Goal: Task Accomplishment & Management: Use online tool/utility

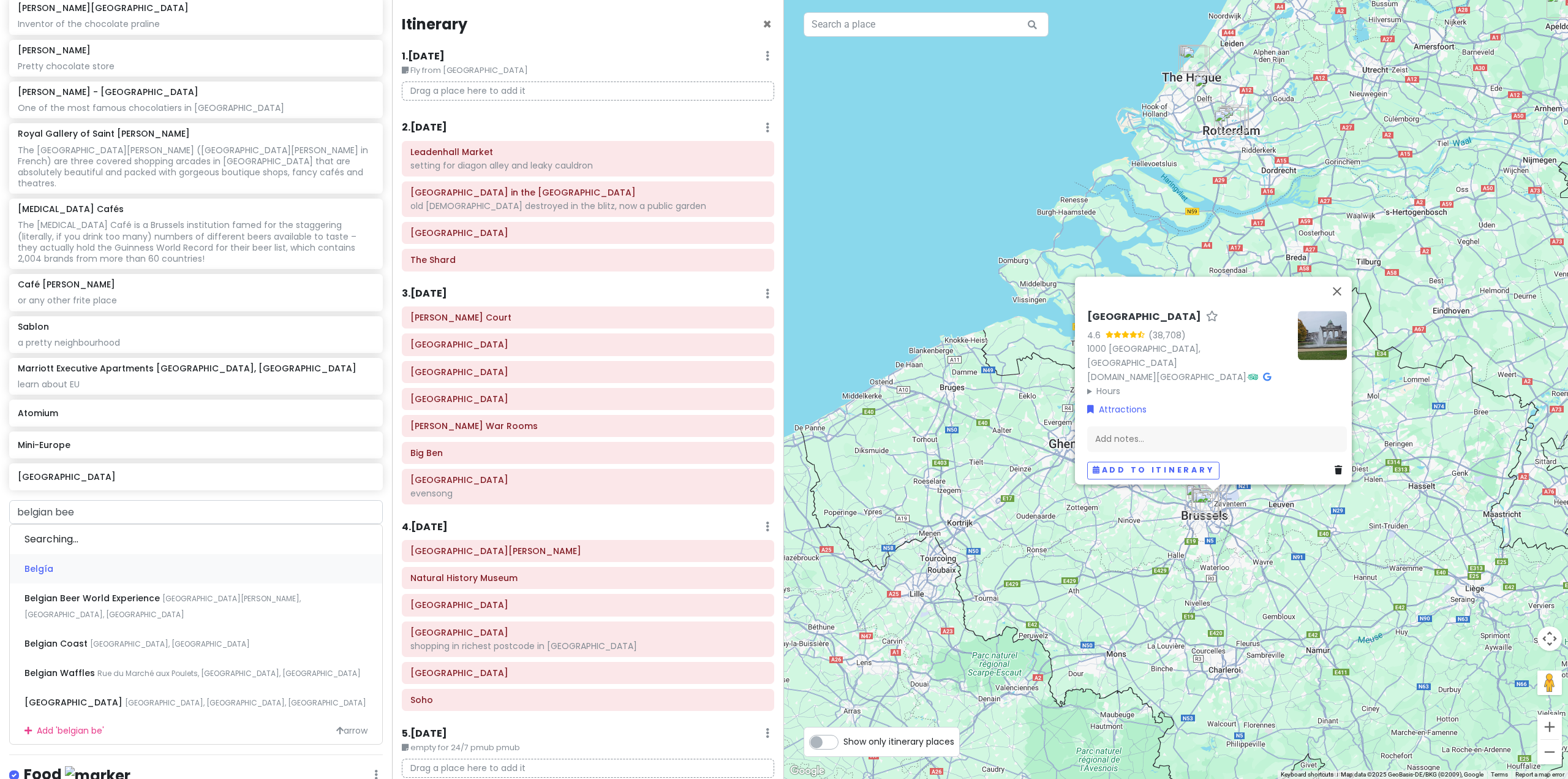
type input "belgian beer"
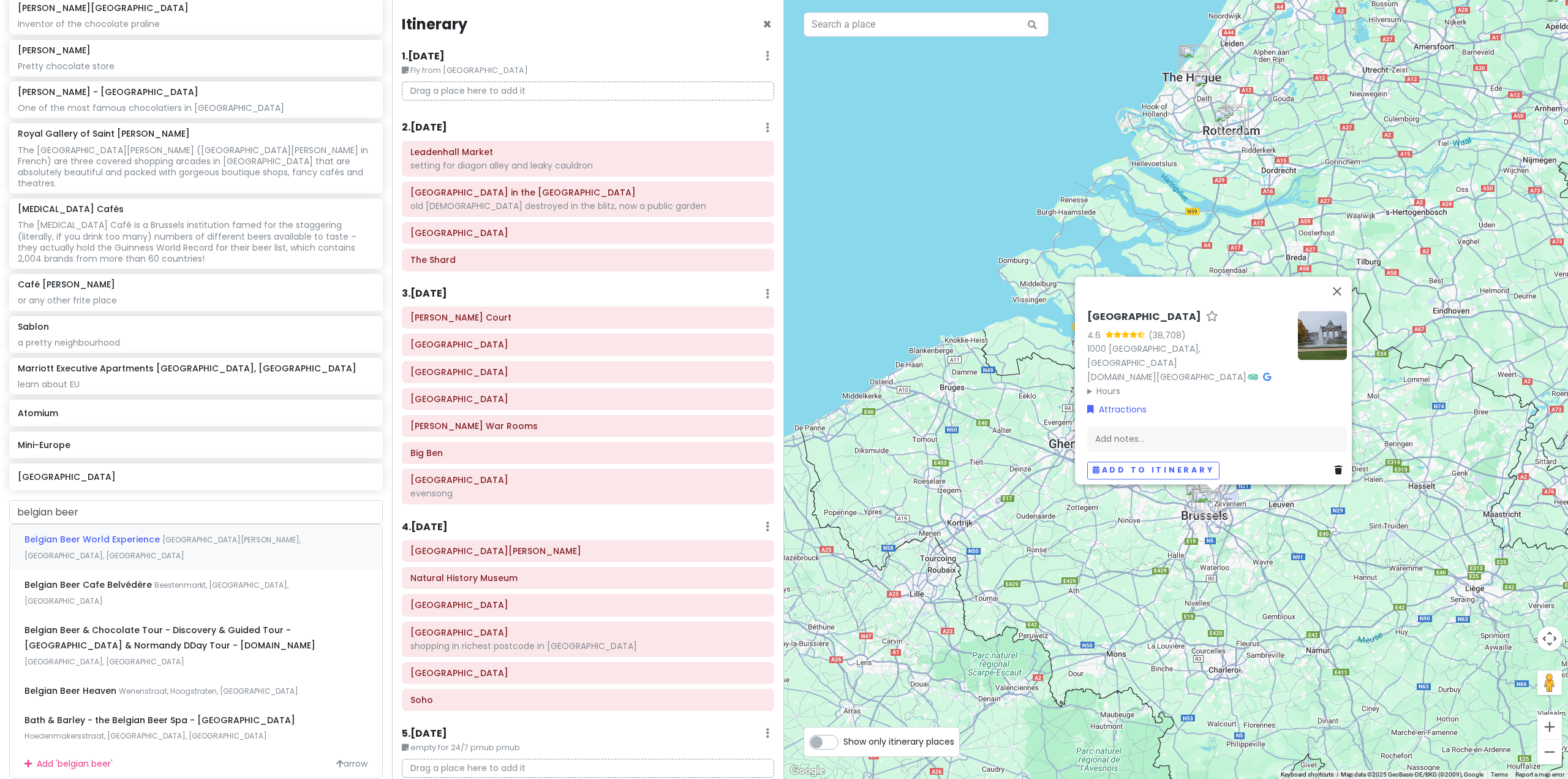
click at [162, 561] on span "[GEOGRAPHIC_DATA][PERSON_NAME], [GEOGRAPHIC_DATA], [GEOGRAPHIC_DATA]" at bounding box center [162, 547] width 276 height 27
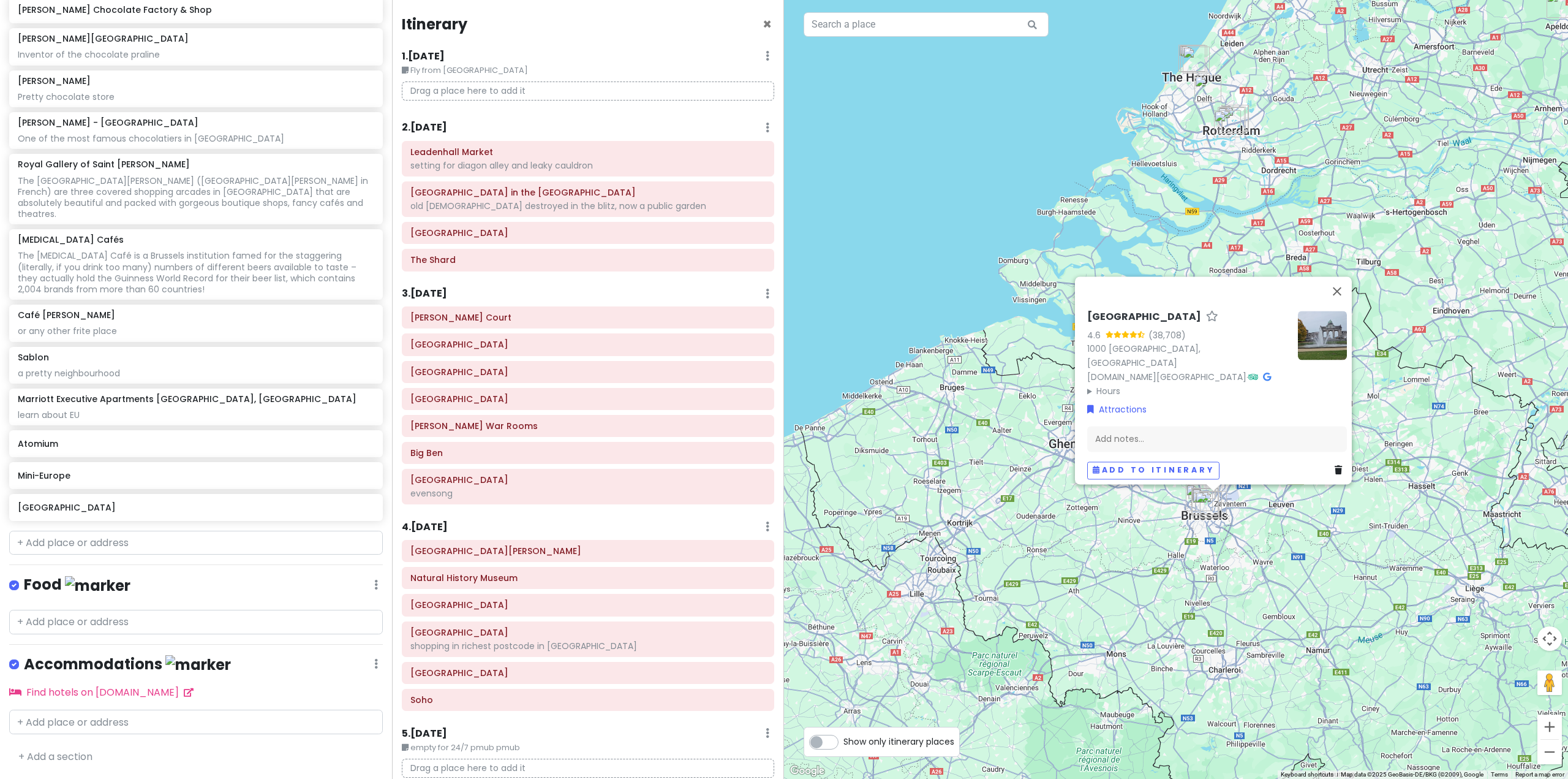
scroll to position [4386, 0]
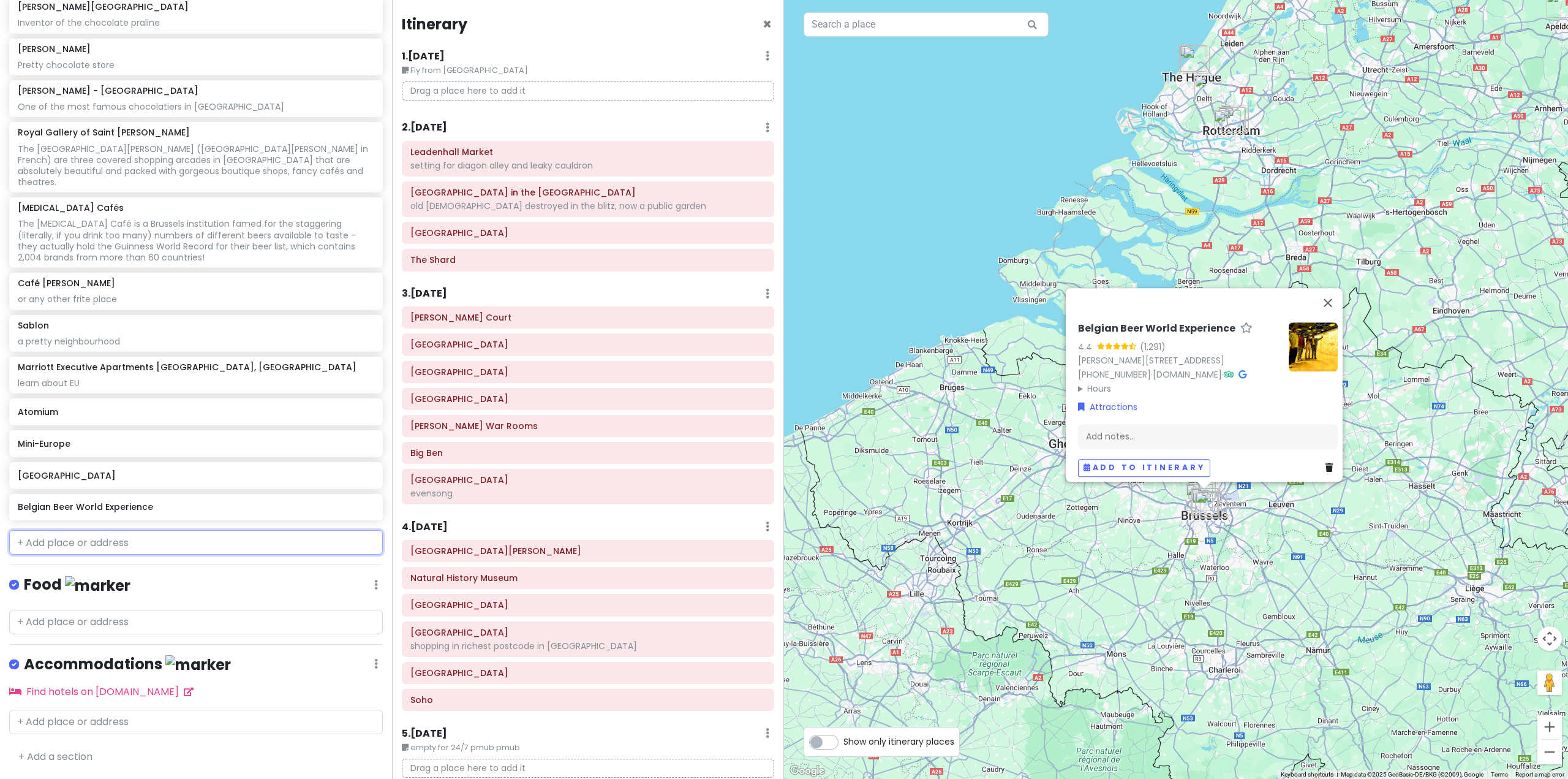
click at [280, 542] on input "text" at bounding box center [196, 542] width 374 height 25
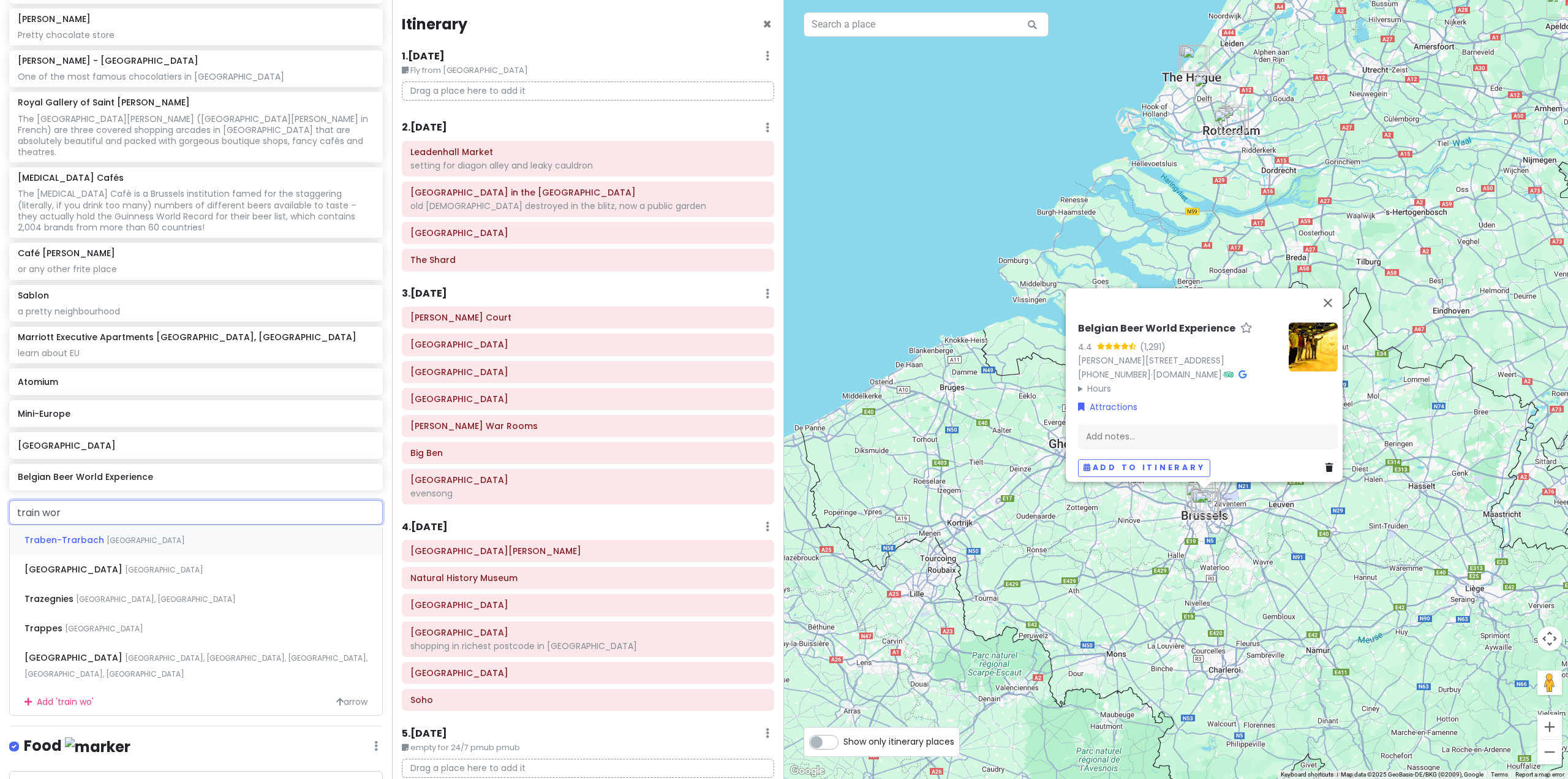
type input "train worl"
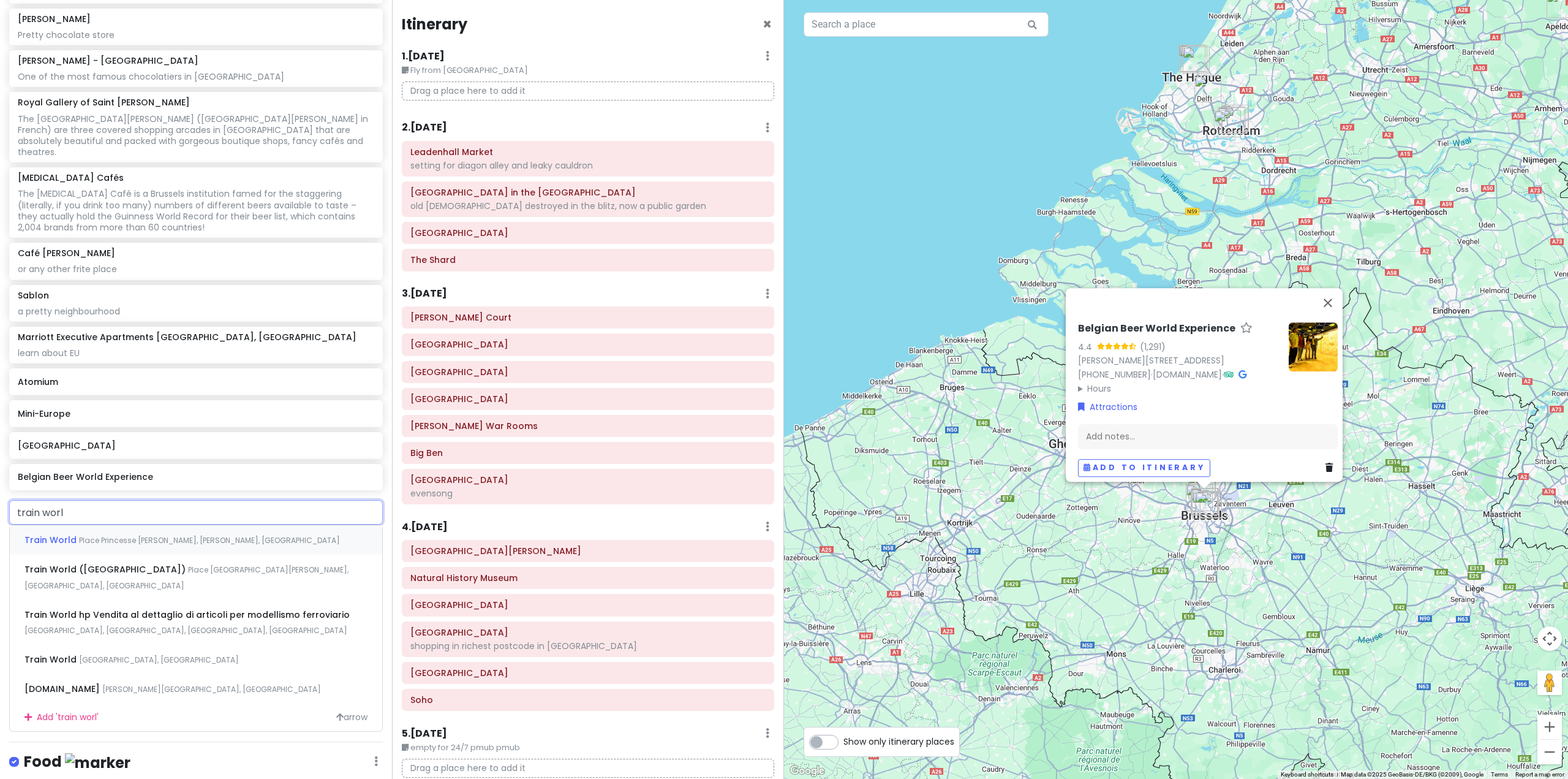
click at [230, 554] on div "Train World Place Princesse [PERSON_NAME], [PERSON_NAME], [GEOGRAPHIC_DATA]" at bounding box center [196, 540] width 372 height 29
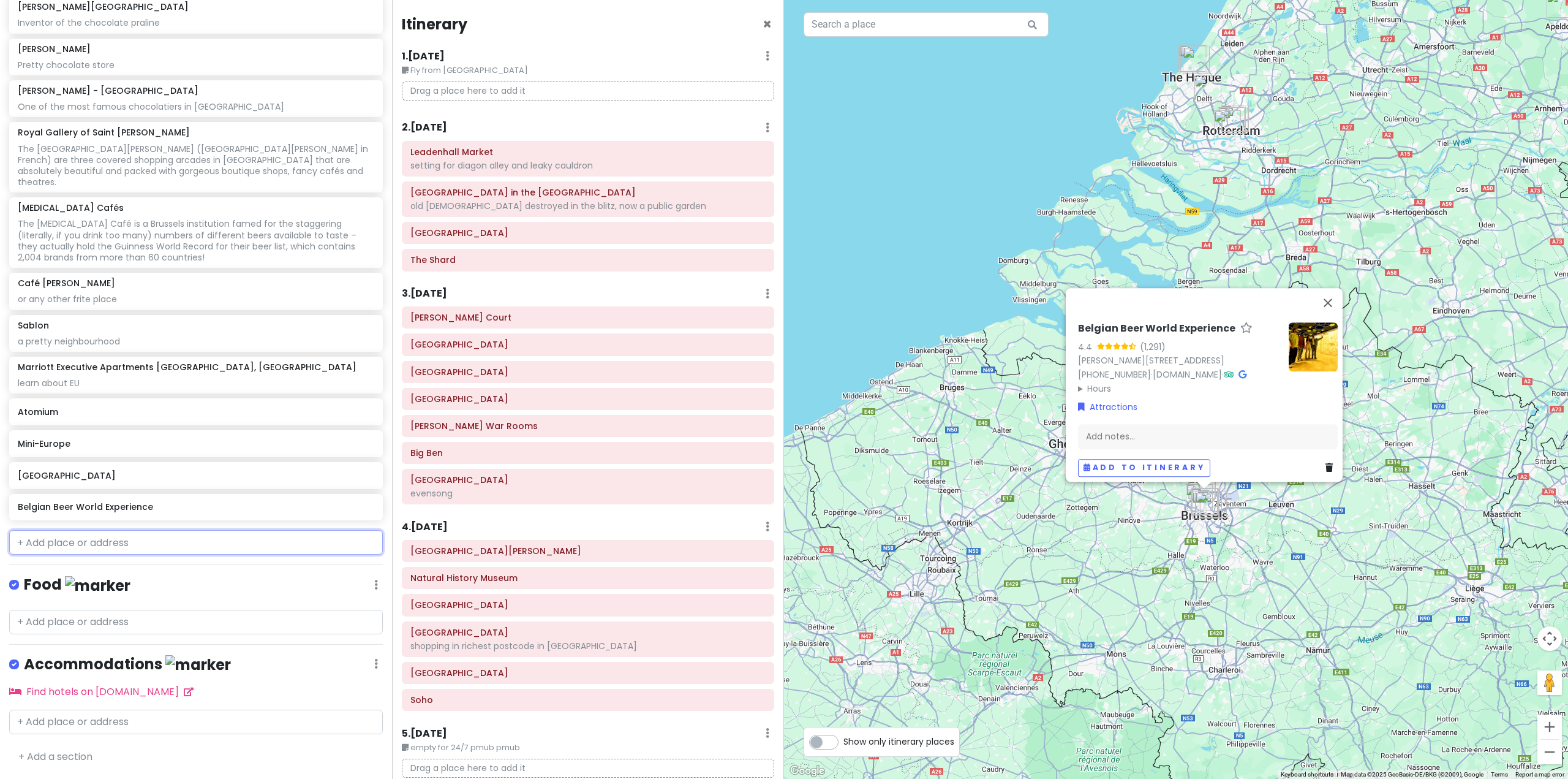
scroll to position [4418, 0]
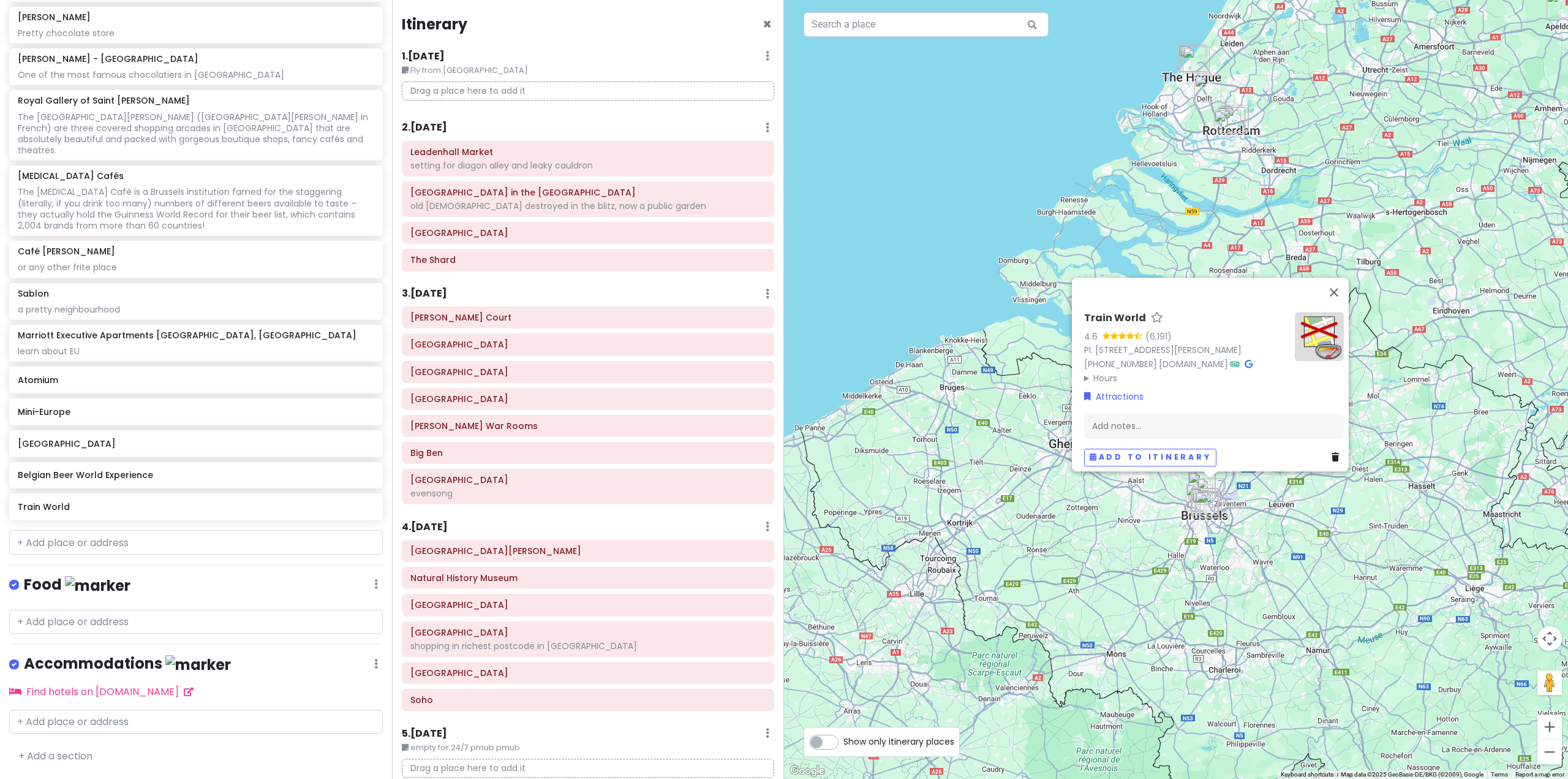
click at [1166, 569] on div "Train World 4.6 (6,191) Pl. [STREET_ADDRESS][PERSON_NAME] [PHONE_NUMBER] · [DOM…" at bounding box center [1177, 390] width 784 height 779
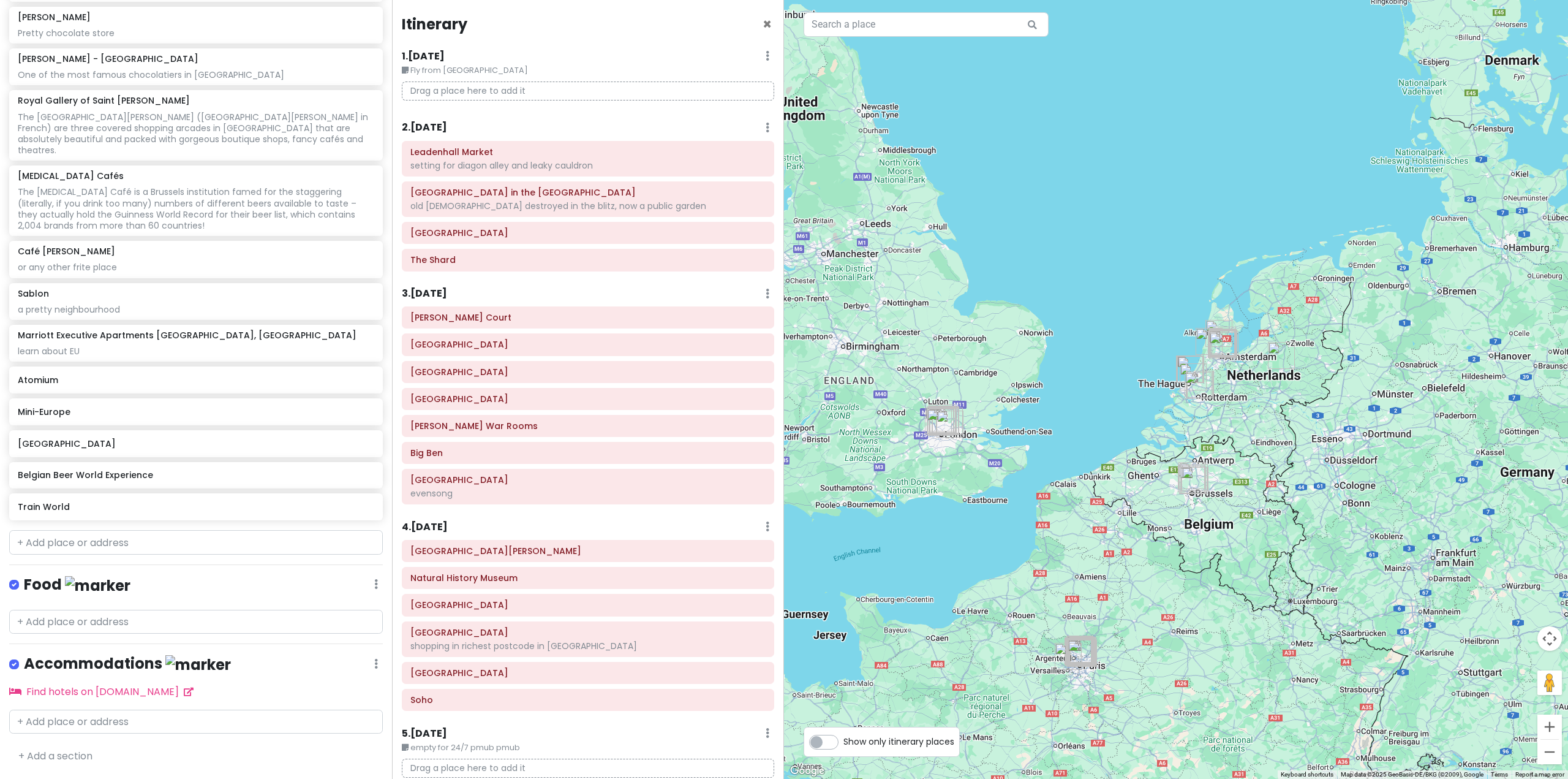
drag, startPoint x: 1133, startPoint y: 552, endPoint x: 1148, endPoint y: 520, distance: 35.3
click at [1152, 520] on div at bounding box center [1177, 390] width 784 height 779
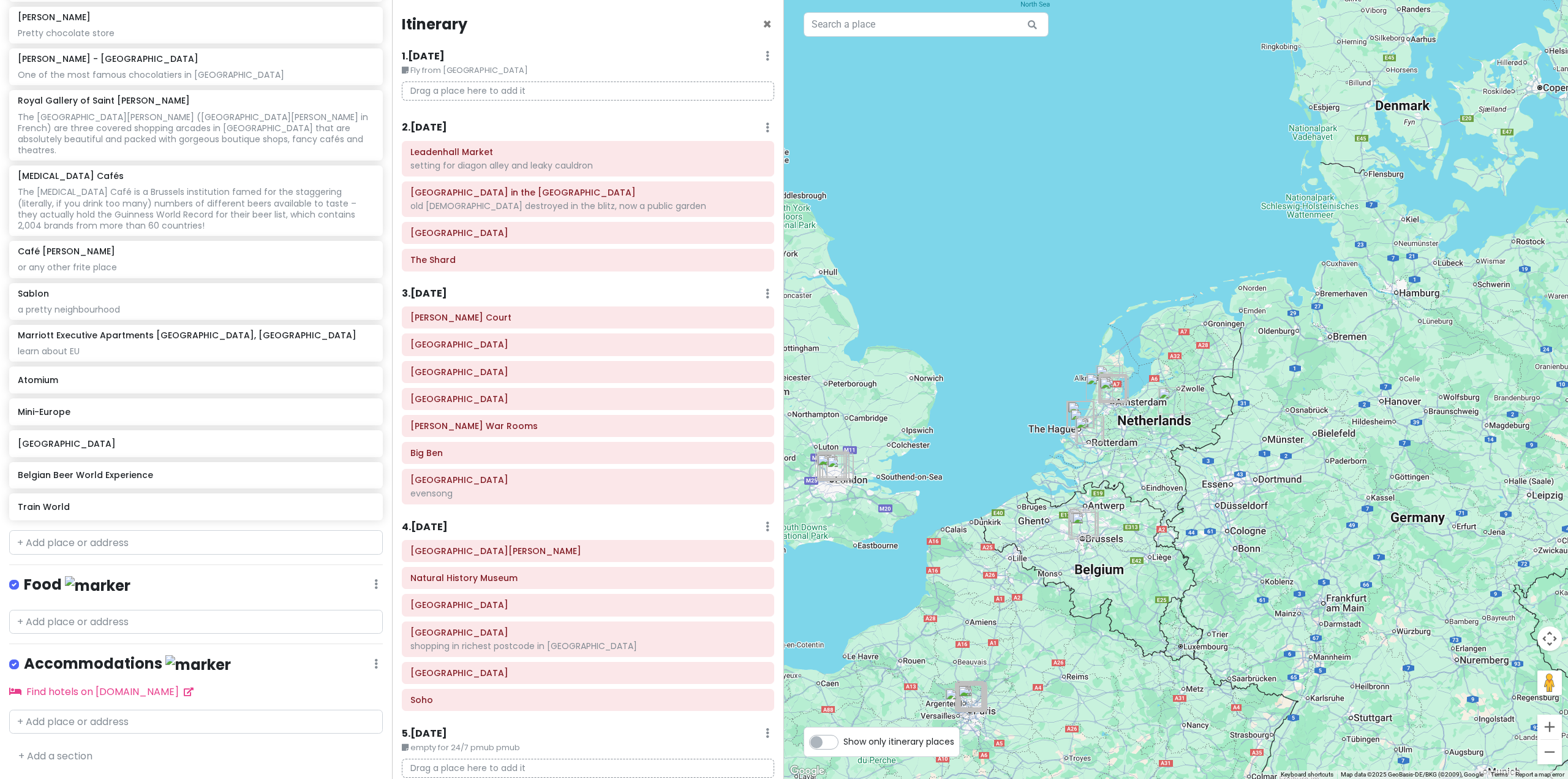
drag, startPoint x: 1297, startPoint y: 472, endPoint x: 1196, endPoint y: 515, distance: 109.8
click at [1196, 515] on div at bounding box center [1177, 390] width 784 height 779
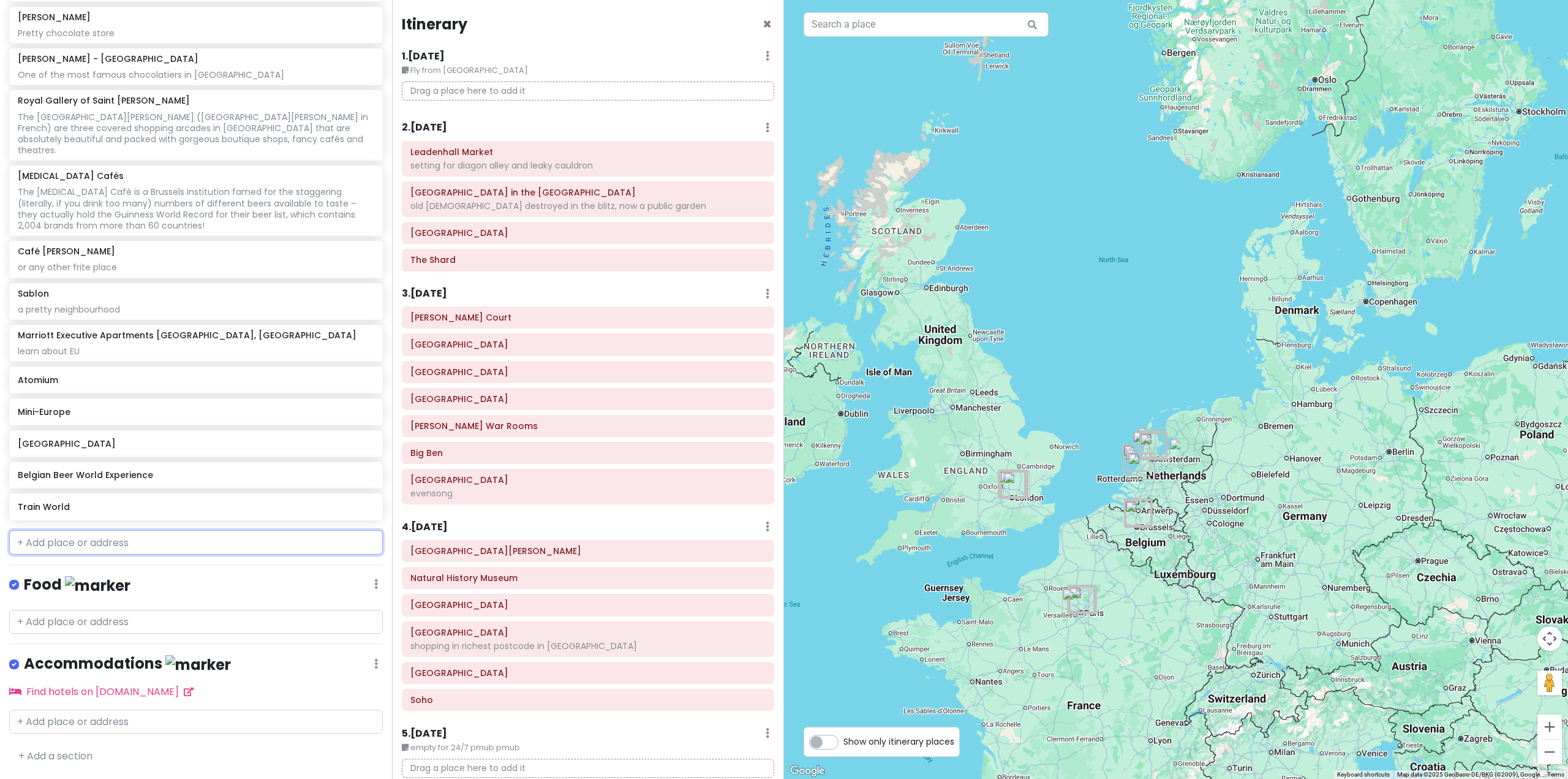
click at [104, 554] on input "text" at bounding box center [196, 542] width 374 height 25
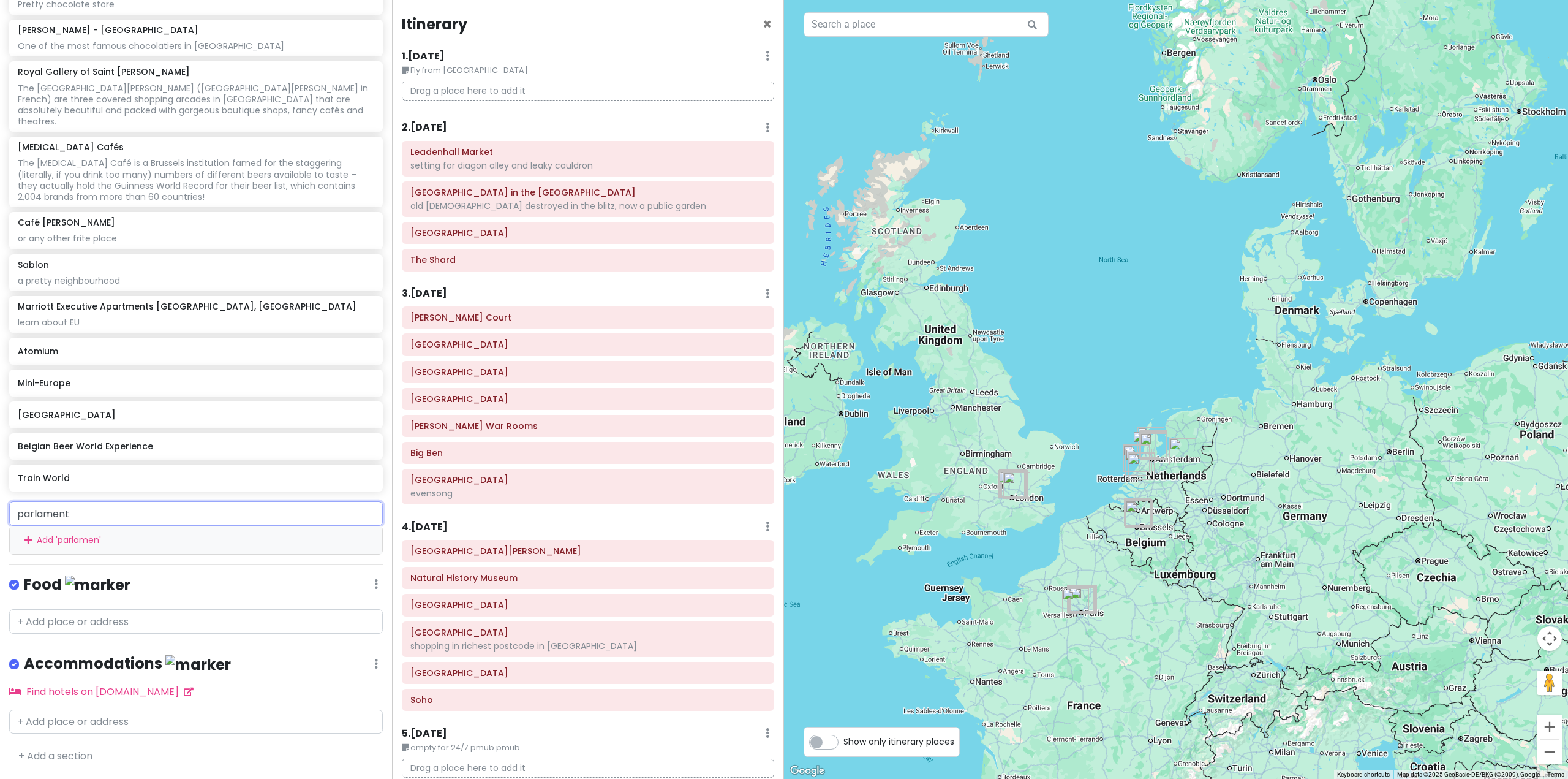
type input "parlamenta"
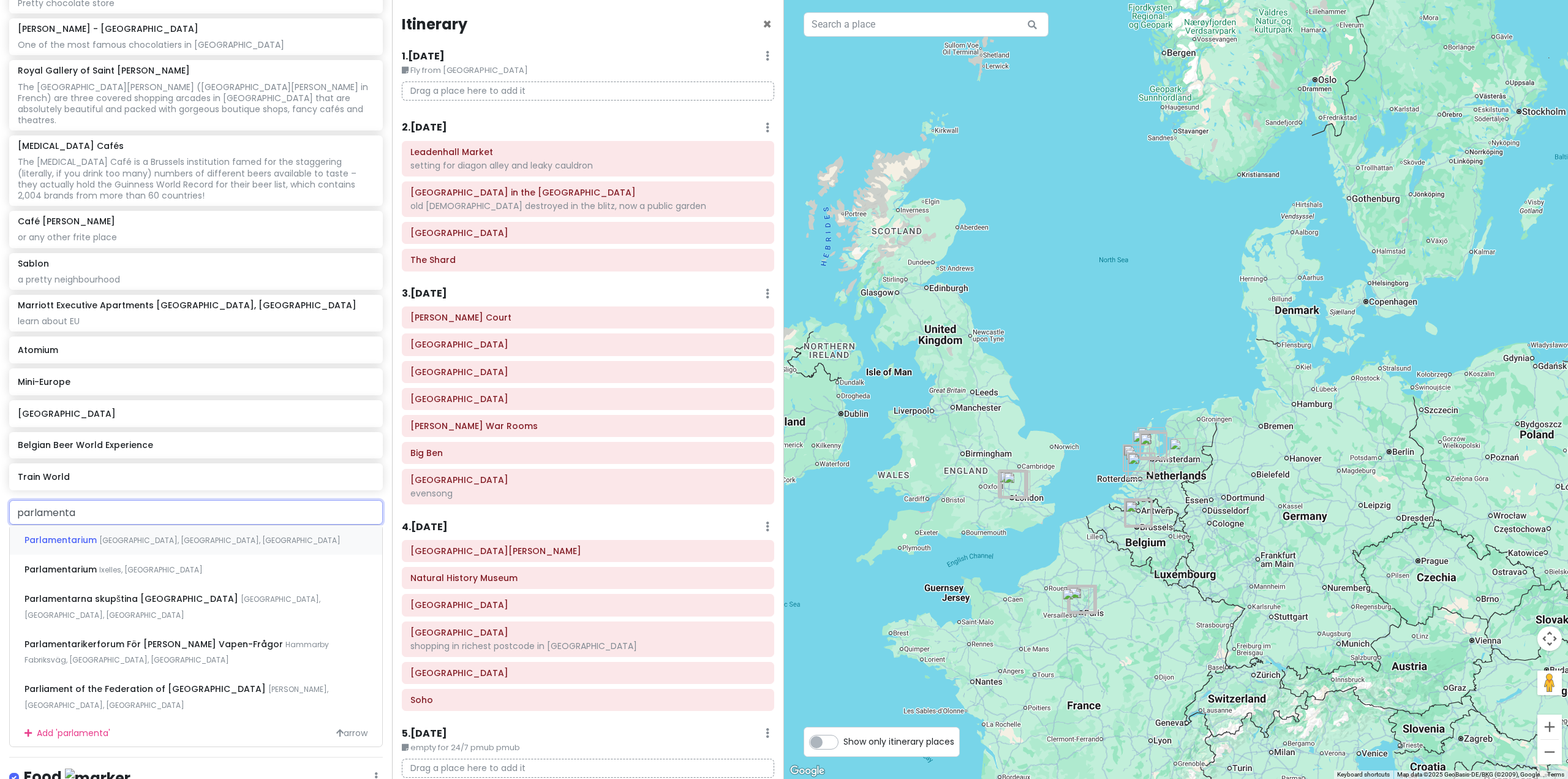
click at [119, 545] on span "[GEOGRAPHIC_DATA], [GEOGRAPHIC_DATA], [GEOGRAPHIC_DATA]" at bounding box center [219, 540] width 241 height 10
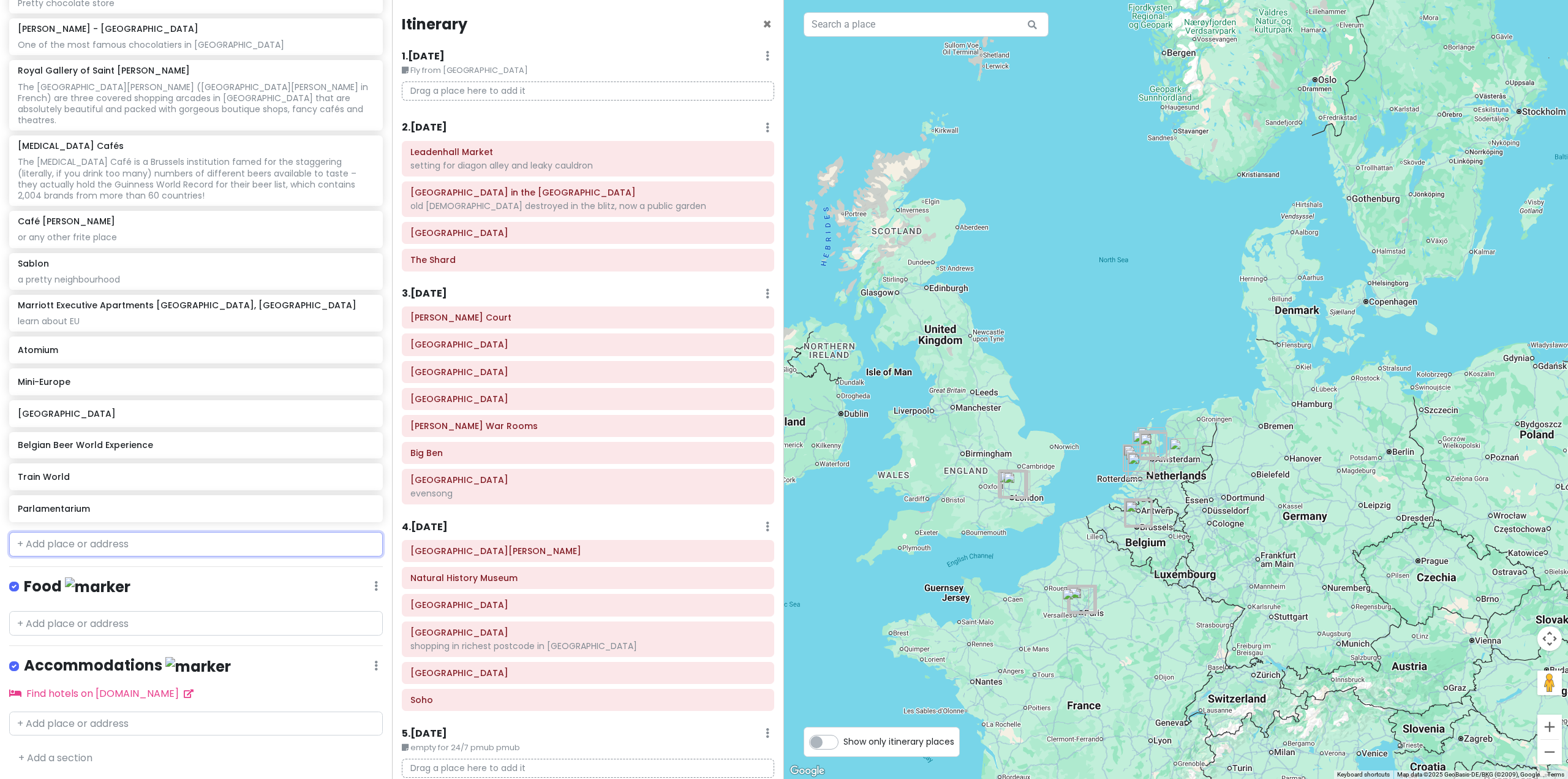
scroll to position [4449, 0]
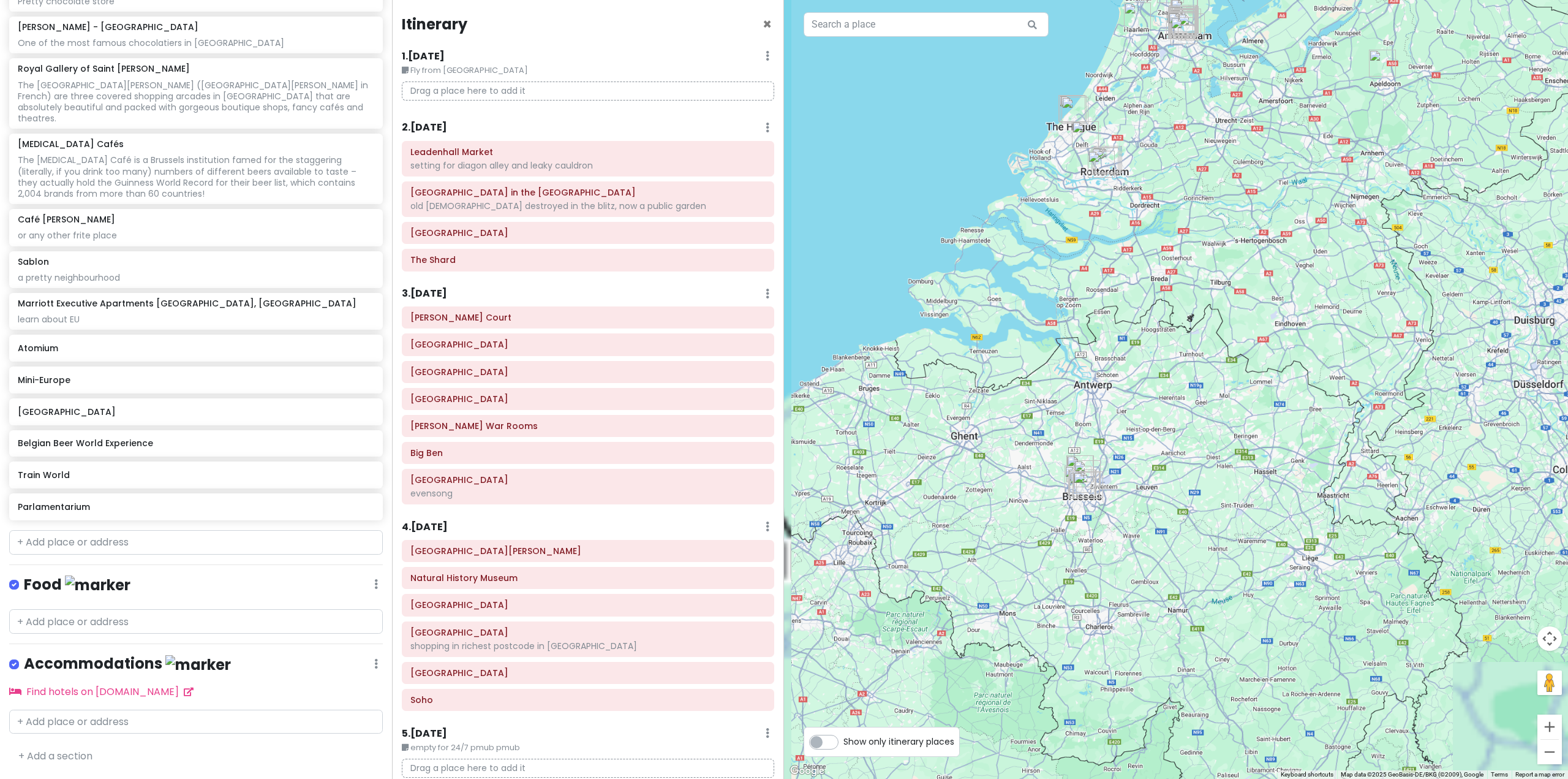
drag, startPoint x: 1114, startPoint y: 588, endPoint x: 1149, endPoint y: 469, distance: 124.0
click at [1168, 462] on div at bounding box center [1177, 390] width 784 height 779
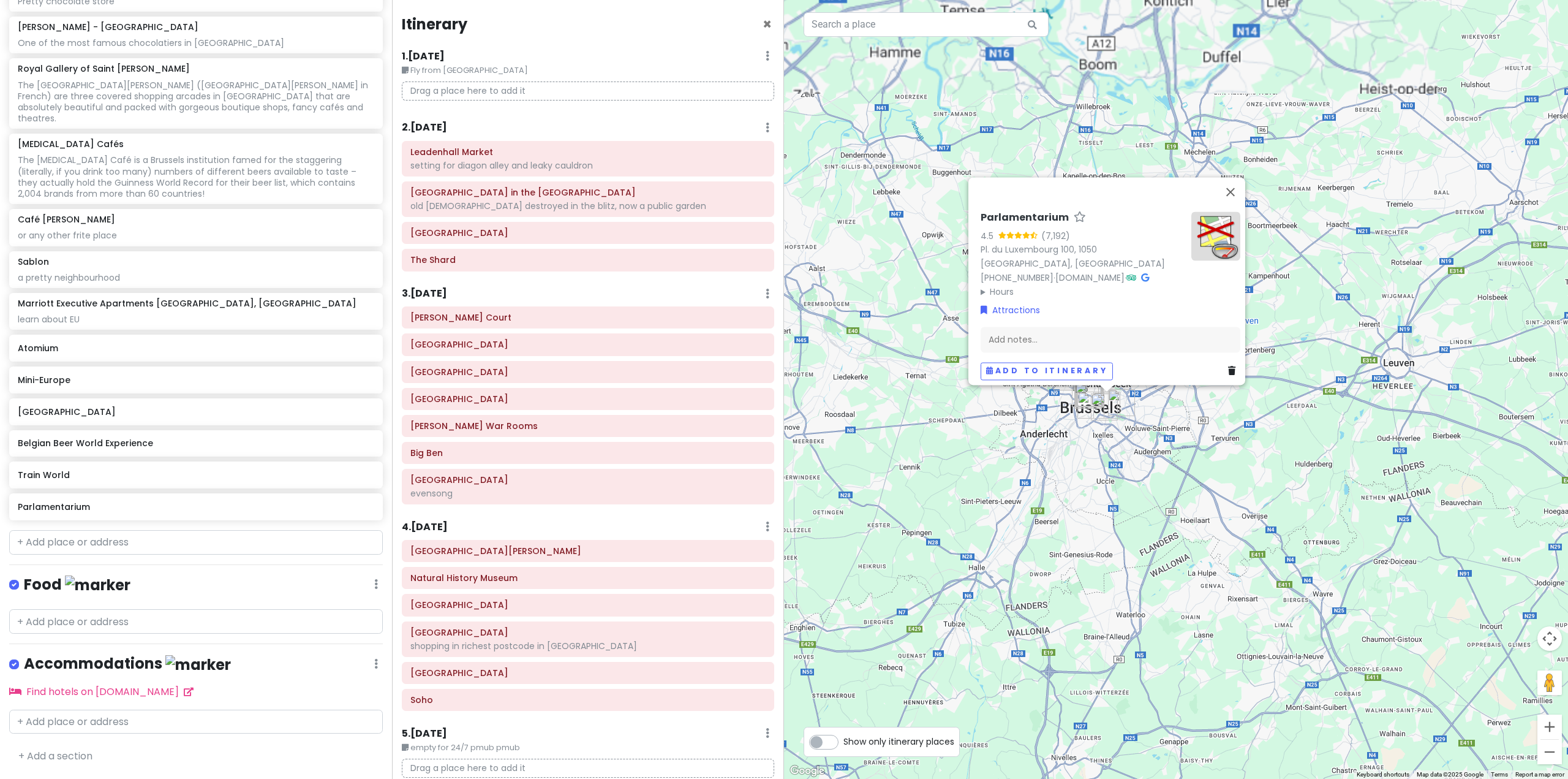
drag, startPoint x: 1062, startPoint y: 321, endPoint x: 1084, endPoint y: 461, distance: 141.7
click at [1084, 461] on div "Parlamentarium 4.5 (7,192) Pl. du Luxembourg 100, [GEOGRAPHIC_DATA], [GEOGRAPHI…" at bounding box center [1177, 390] width 784 height 779
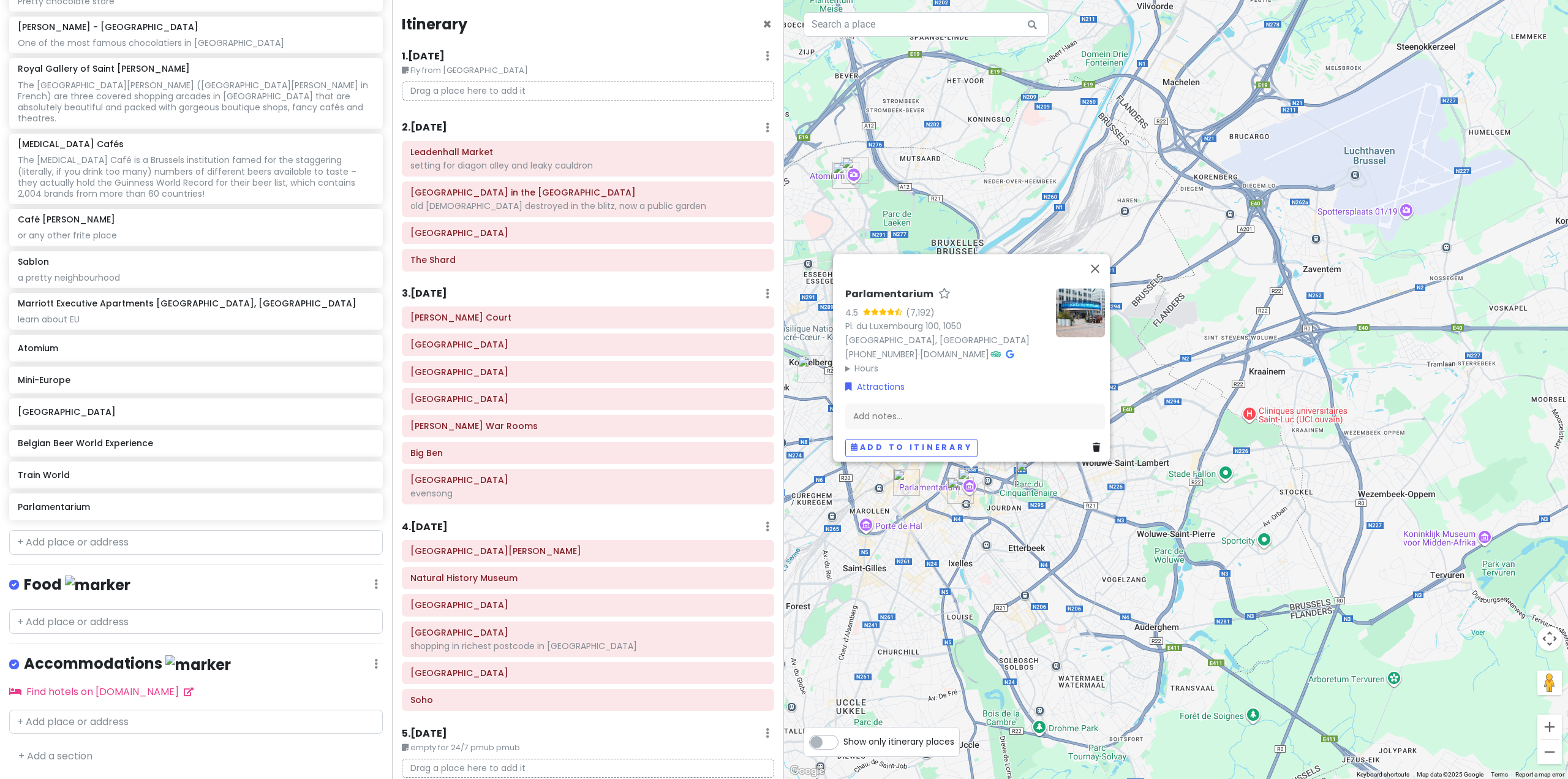
click at [1131, 498] on div "Parlamentarium 4.5 (7,192) Pl. du Luxembourg 100, [GEOGRAPHIC_DATA], [GEOGRAPHI…" at bounding box center [1177, 390] width 784 height 779
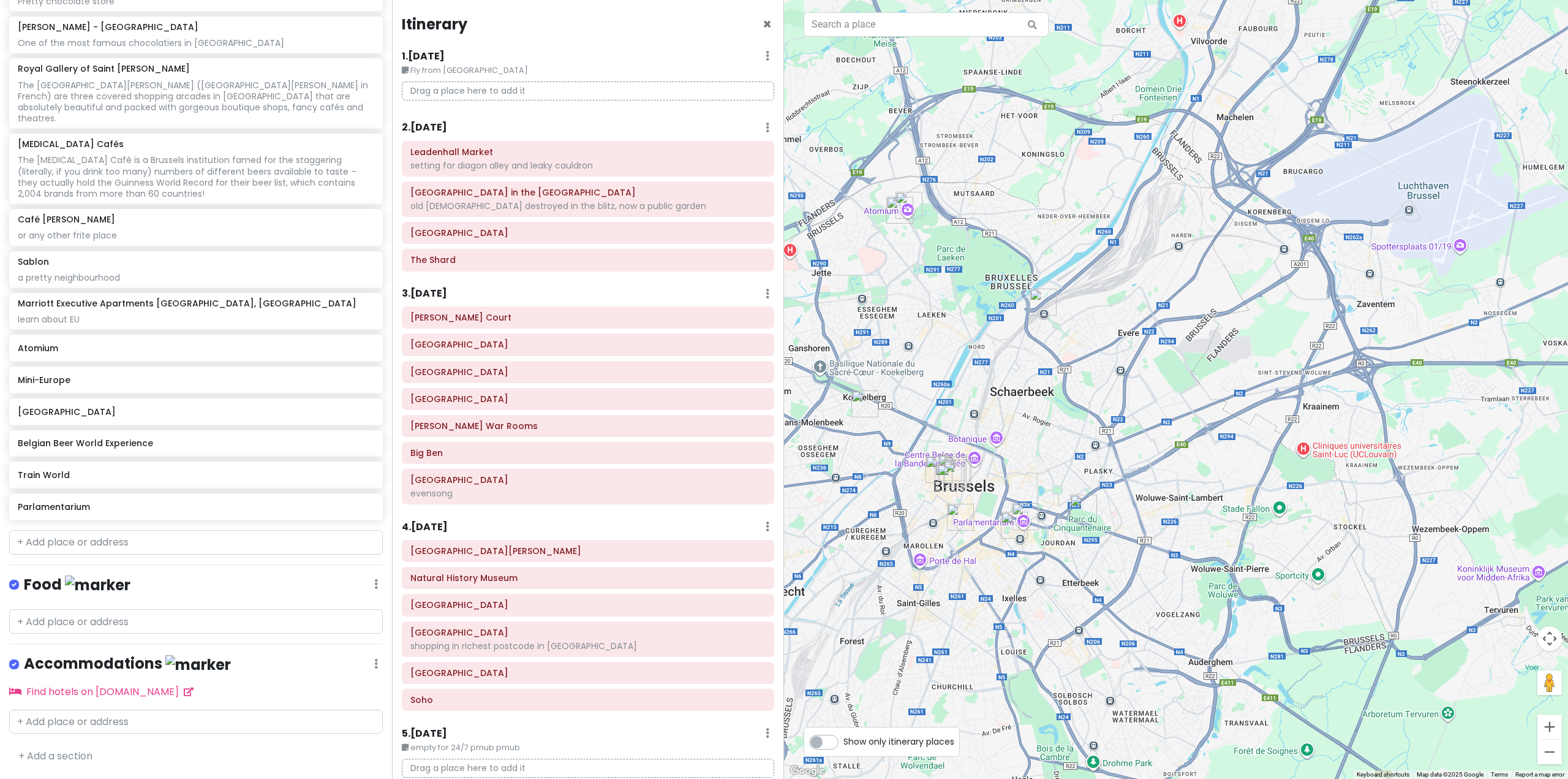
drag, startPoint x: 1063, startPoint y: 434, endPoint x: 1120, endPoint y: 471, distance: 68.0
click at [1120, 471] on div at bounding box center [1177, 390] width 784 height 779
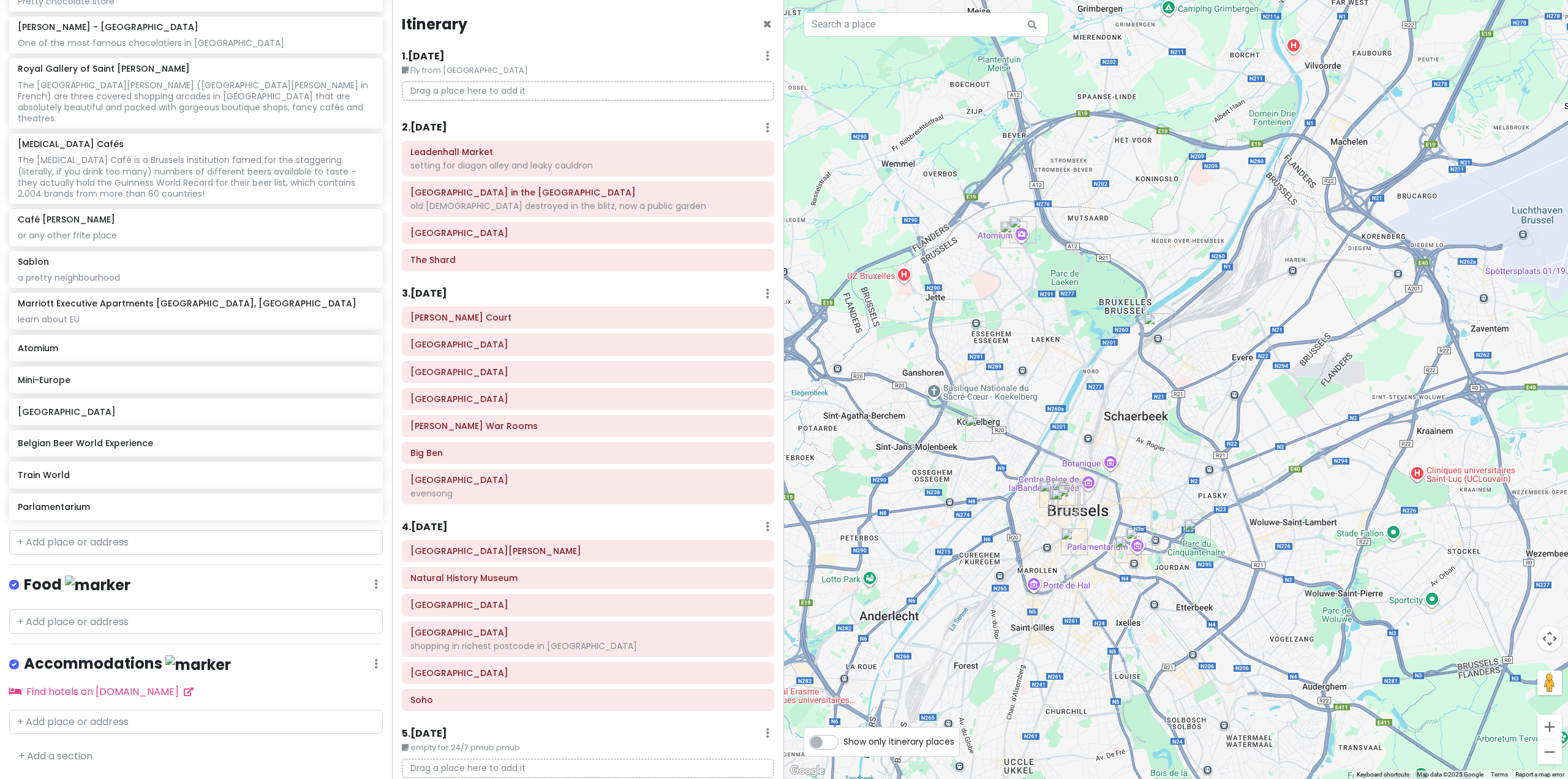
drag, startPoint x: 1077, startPoint y: 457, endPoint x: 1189, endPoint y: 483, distance: 115.0
click at [1190, 483] on div at bounding box center [1177, 390] width 784 height 779
click at [975, 439] on img "Frederic Blondeel Chocolate Factory & Shop" at bounding box center [977, 428] width 27 height 27
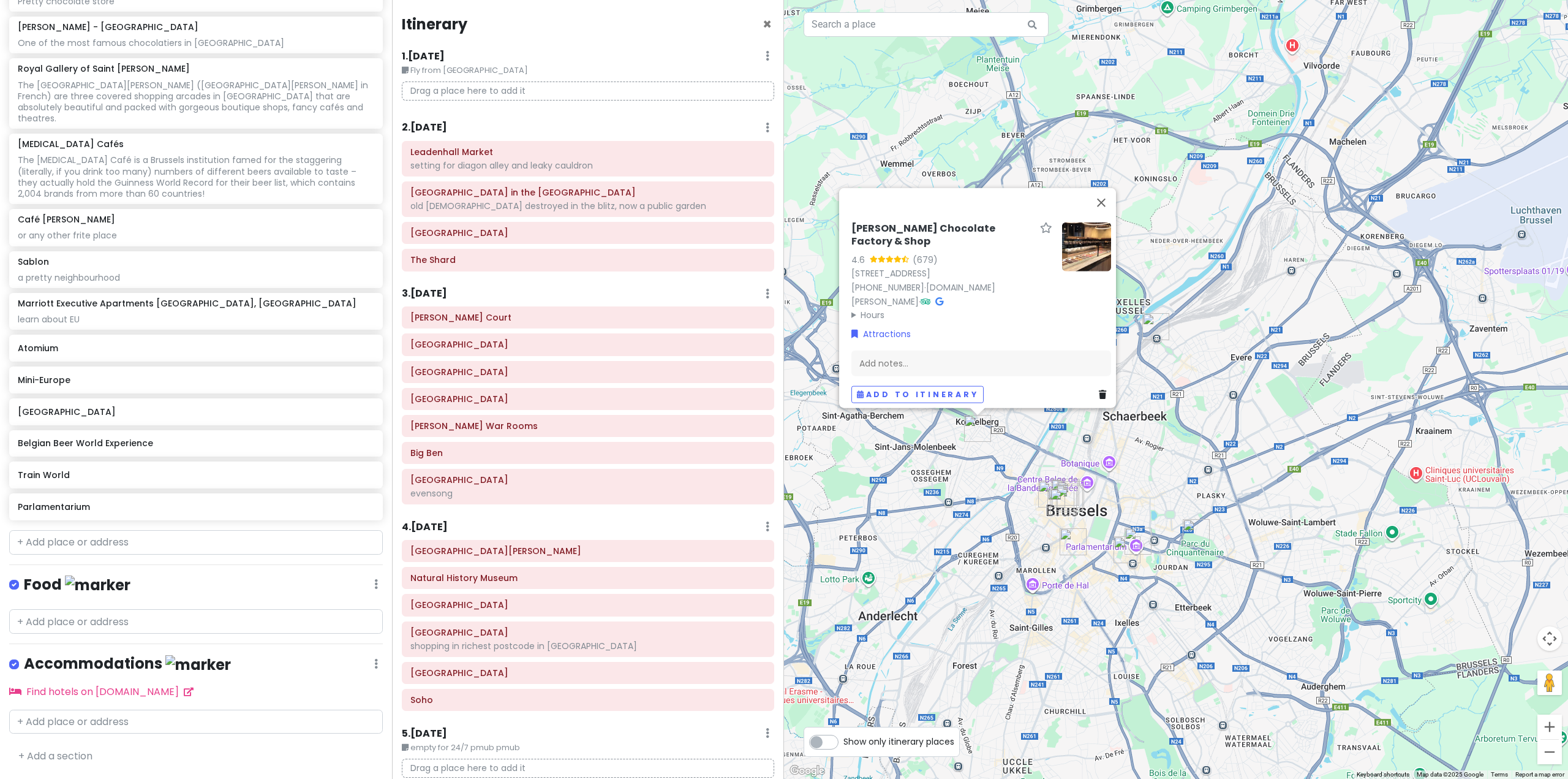
click at [1197, 447] on div "[PERSON_NAME] Chocolate Factory & Shop 4.6 (679) [STREET_ADDRESS] [PHONE_NUMBER…" at bounding box center [1177, 390] width 784 height 779
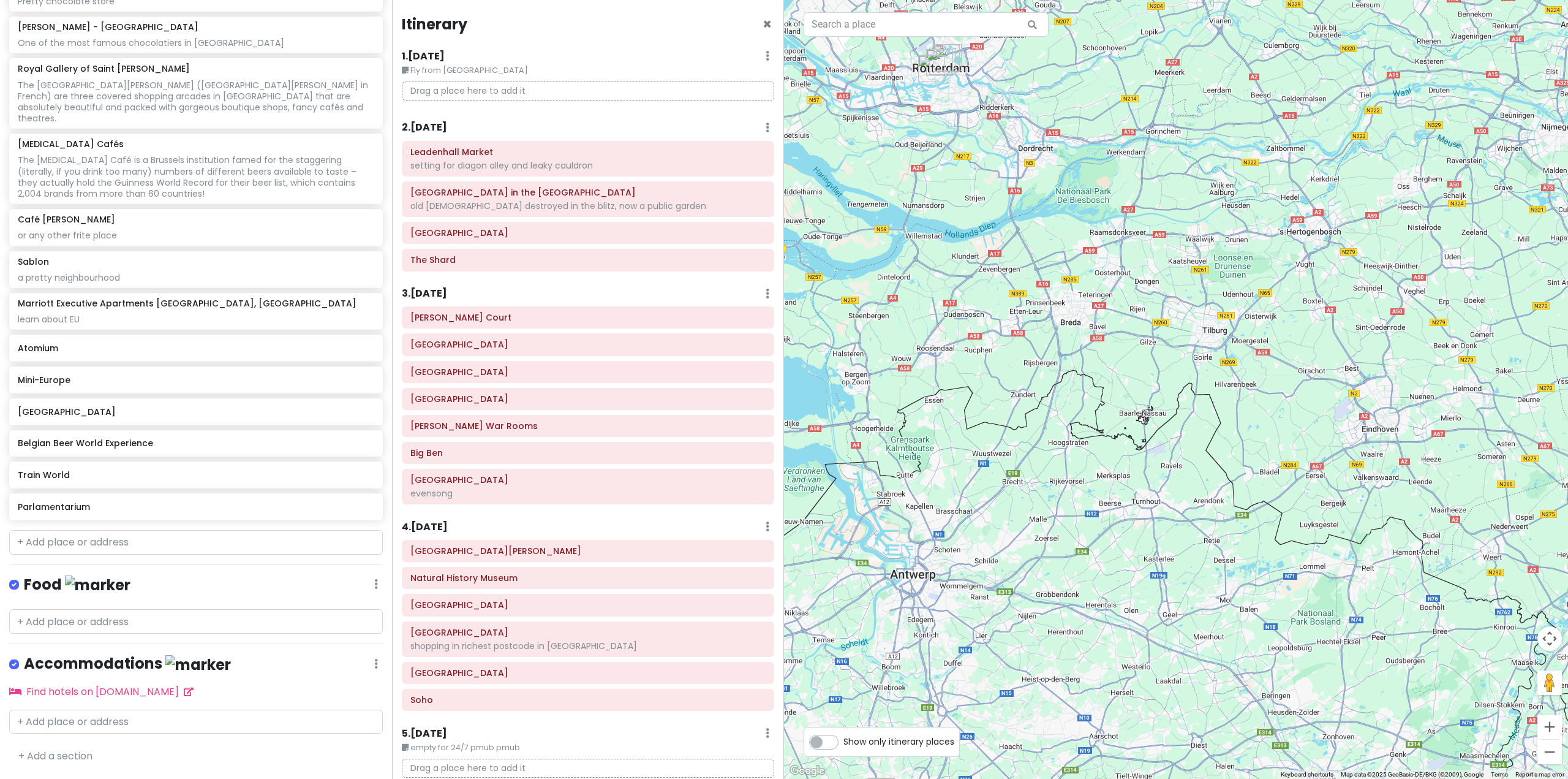
drag, startPoint x: 1085, startPoint y: 413, endPoint x: 1109, endPoint y: 390, distance: 33.2
click at [1109, 390] on div at bounding box center [1177, 390] width 784 height 779
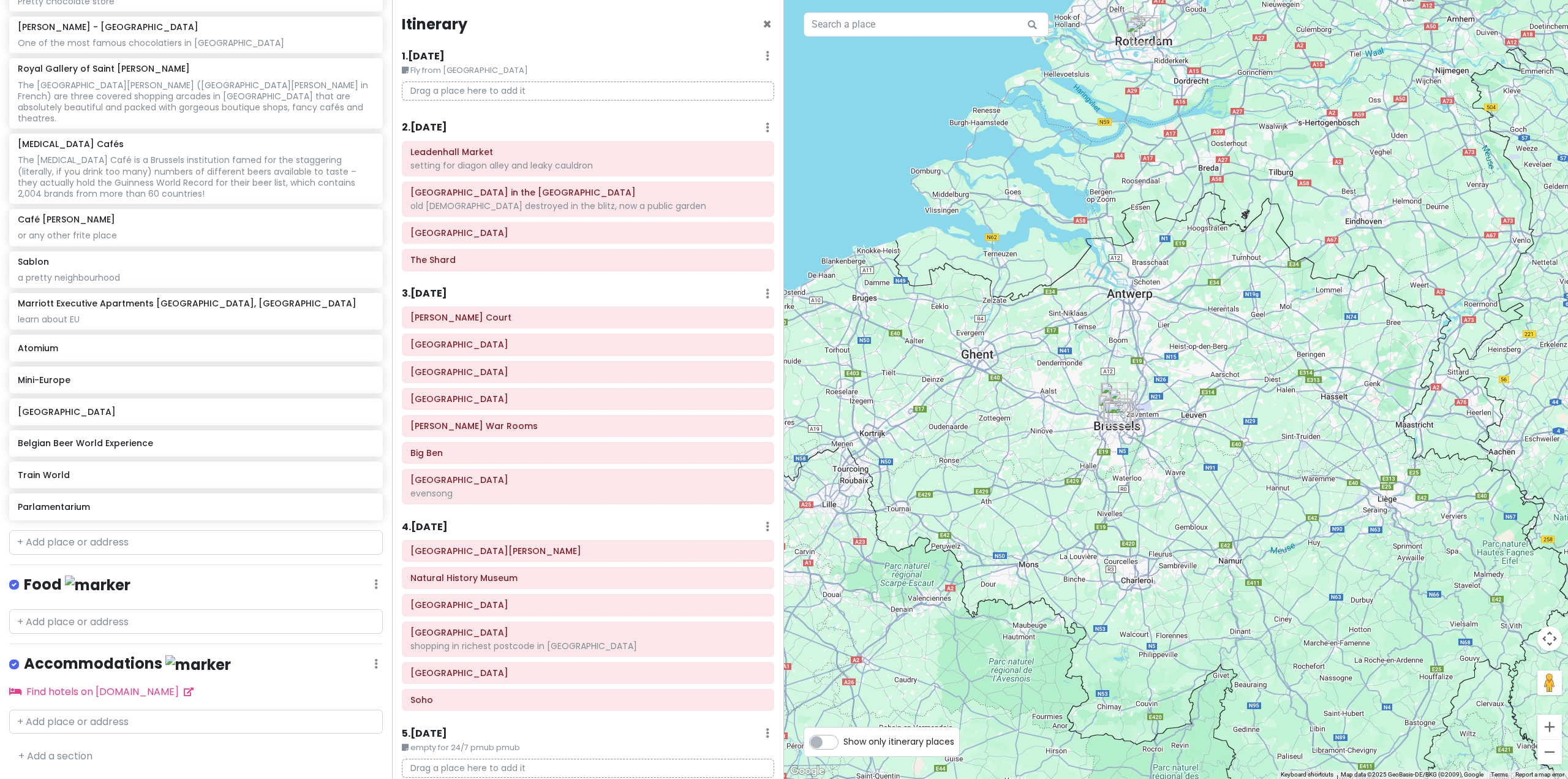
drag, startPoint x: 1269, startPoint y: 601, endPoint x: 1347, endPoint y: 408, distance: 208.2
click at [1347, 408] on div at bounding box center [1177, 390] width 784 height 779
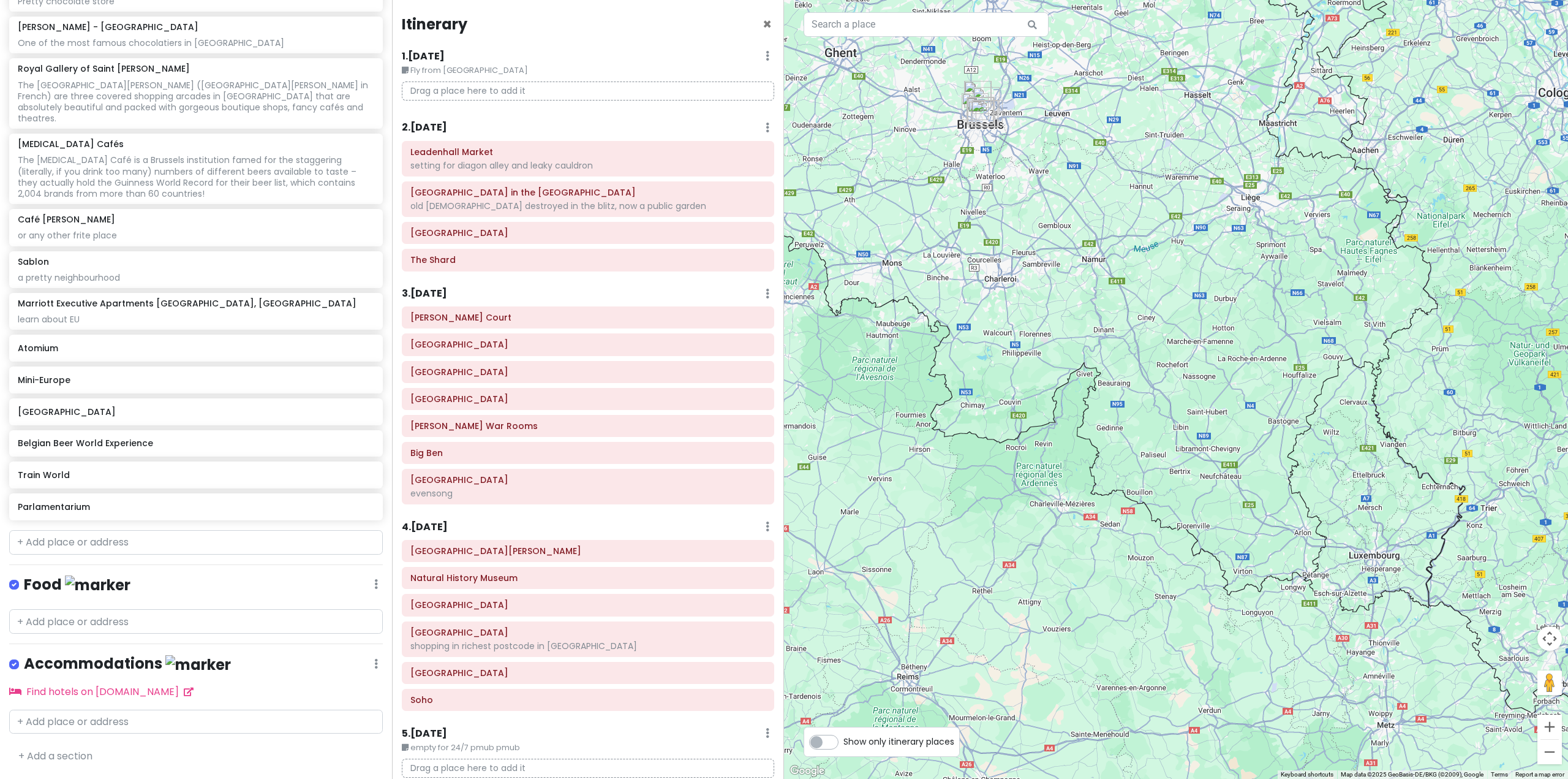
drag, startPoint x: 1347, startPoint y: 405, endPoint x: 1247, endPoint y: 200, distance: 228.1
click at [1220, 123] on div at bounding box center [1177, 390] width 784 height 779
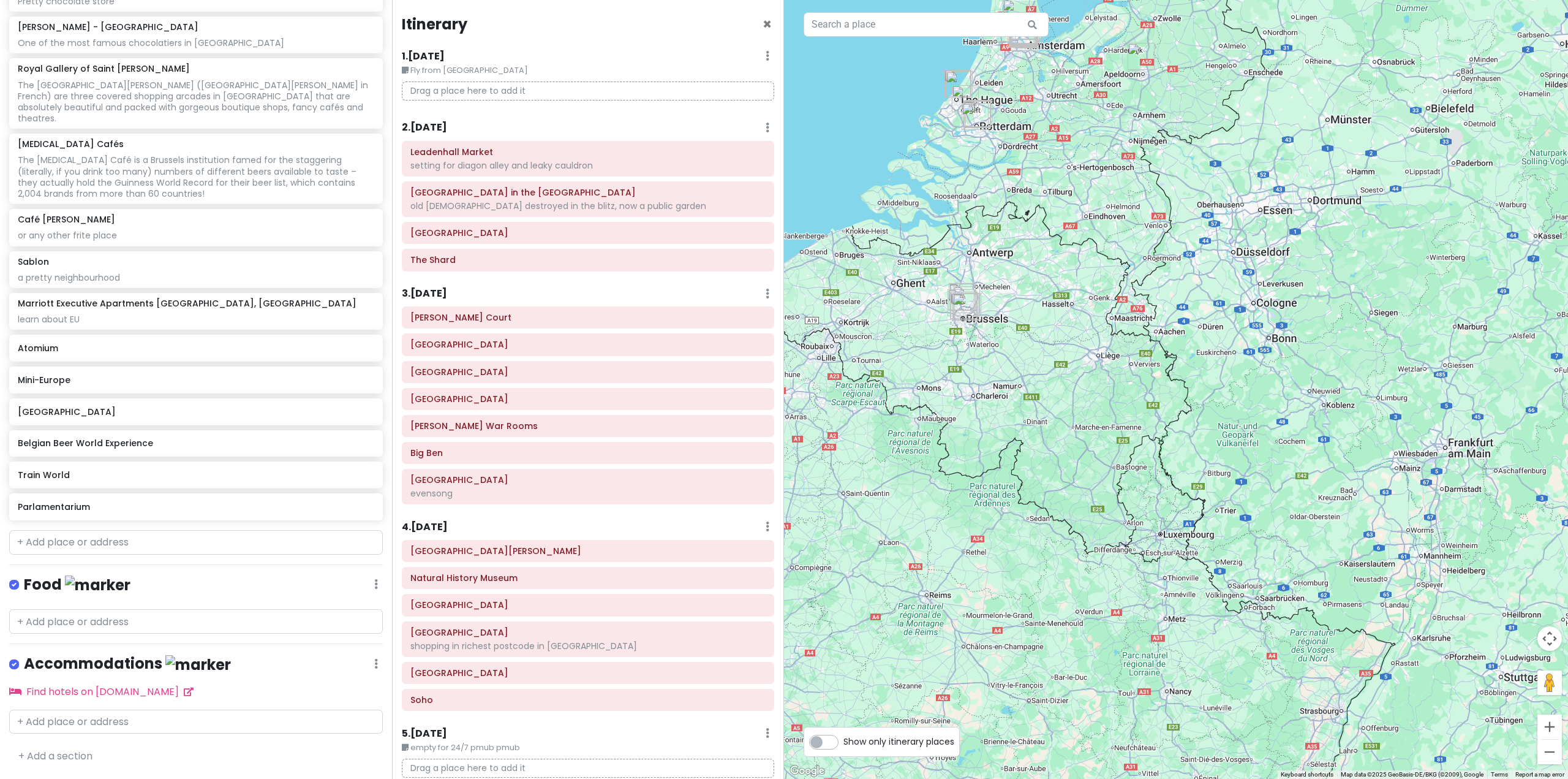
drag, startPoint x: 1284, startPoint y: 323, endPoint x: 1048, endPoint y: 407, distance: 250.5
click at [1057, 410] on div at bounding box center [1177, 390] width 784 height 779
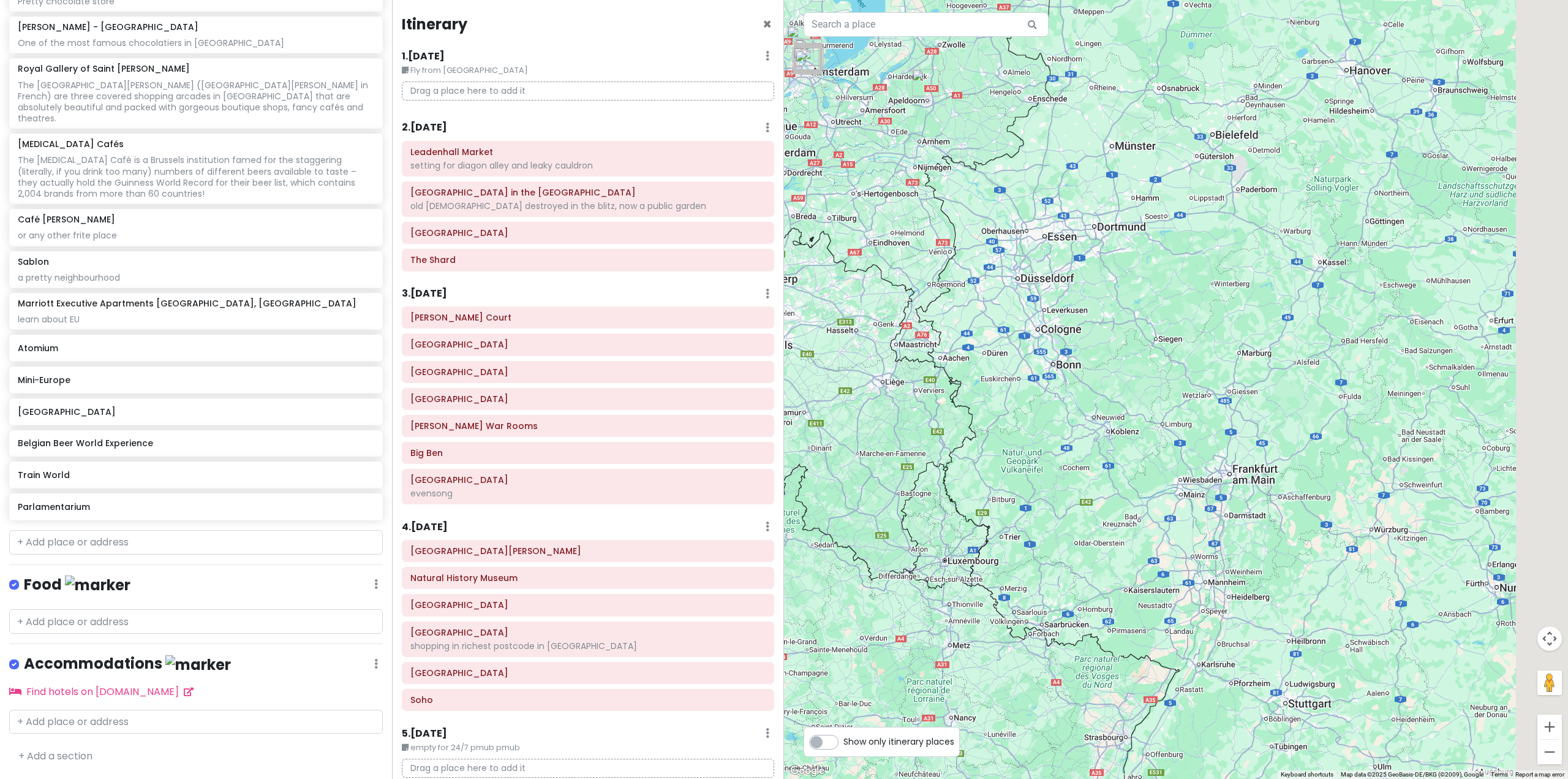
drag, startPoint x: 1307, startPoint y: 370, endPoint x: 1218, endPoint y: 381, distance: 89.7
click at [1223, 381] on div at bounding box center [1177, 390] width 784 height 779
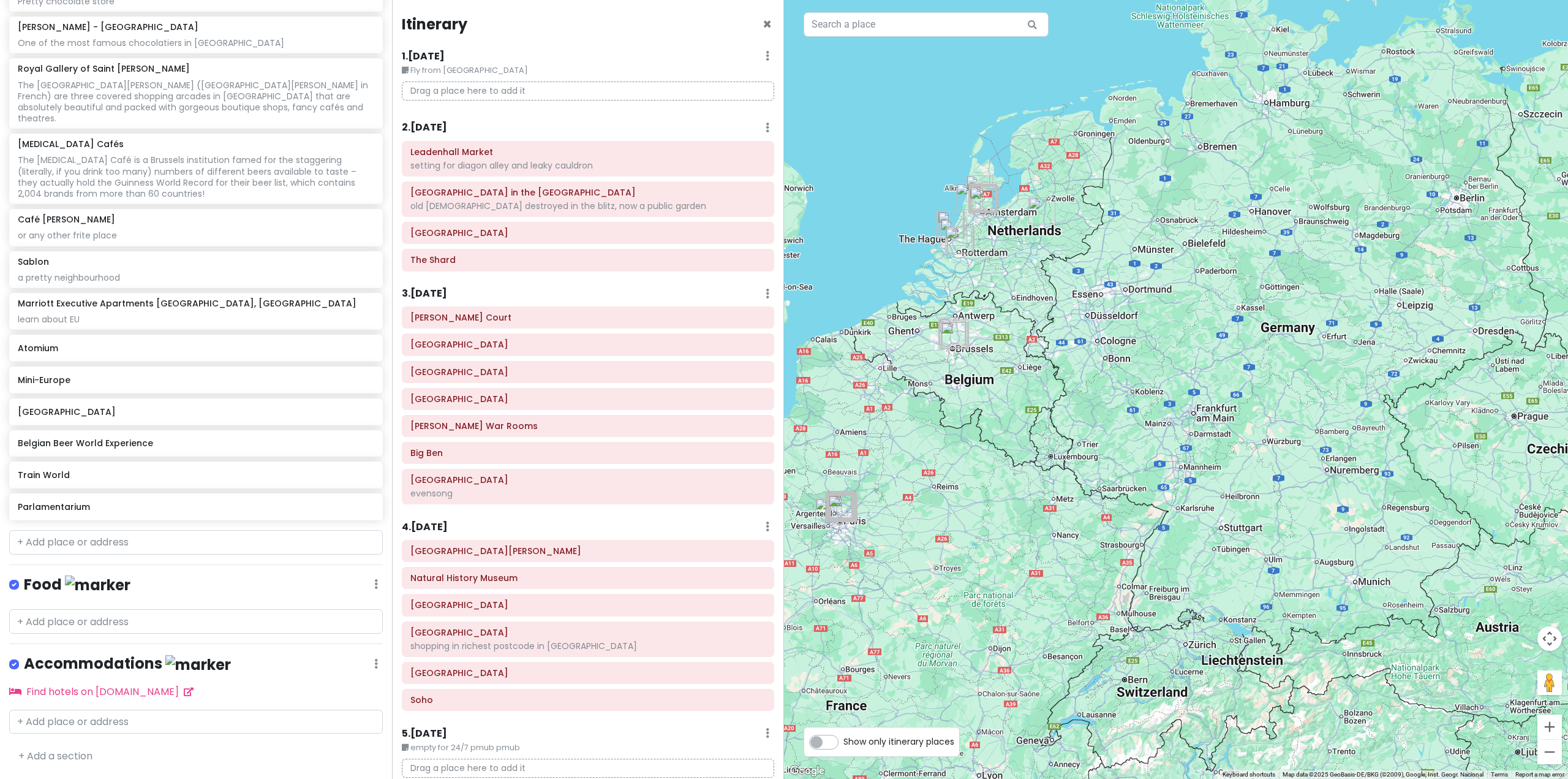
drag, startPoint x: 996, startPoint y: 401, endPoint x: 1385, endPoint y: 355, distance: 391.7
click at [1353, 370] on div at bounding box center [1177, 390] width 784 height 779
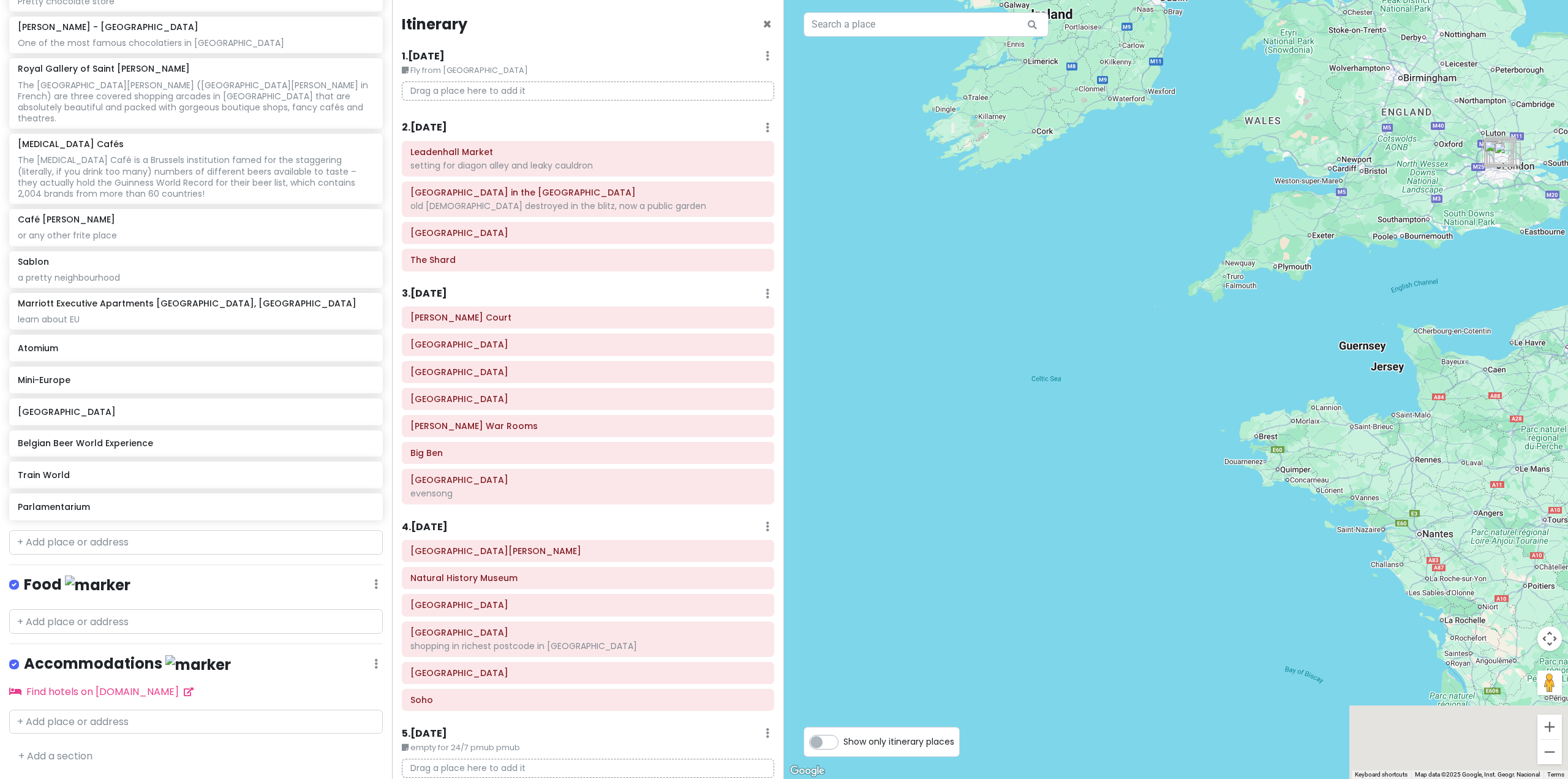
drag, startPoint x: 1261, startPoint y: 399, endPoint x: 668, endPoint y: 424, distance: 593.5
click at [772, 419] on div "Europe 25 Private Change Dates Make a Copy Delete Trip Go Pro ⚡️ Give Feedback …" at bounding box center [784, 390] width 1568 height 779
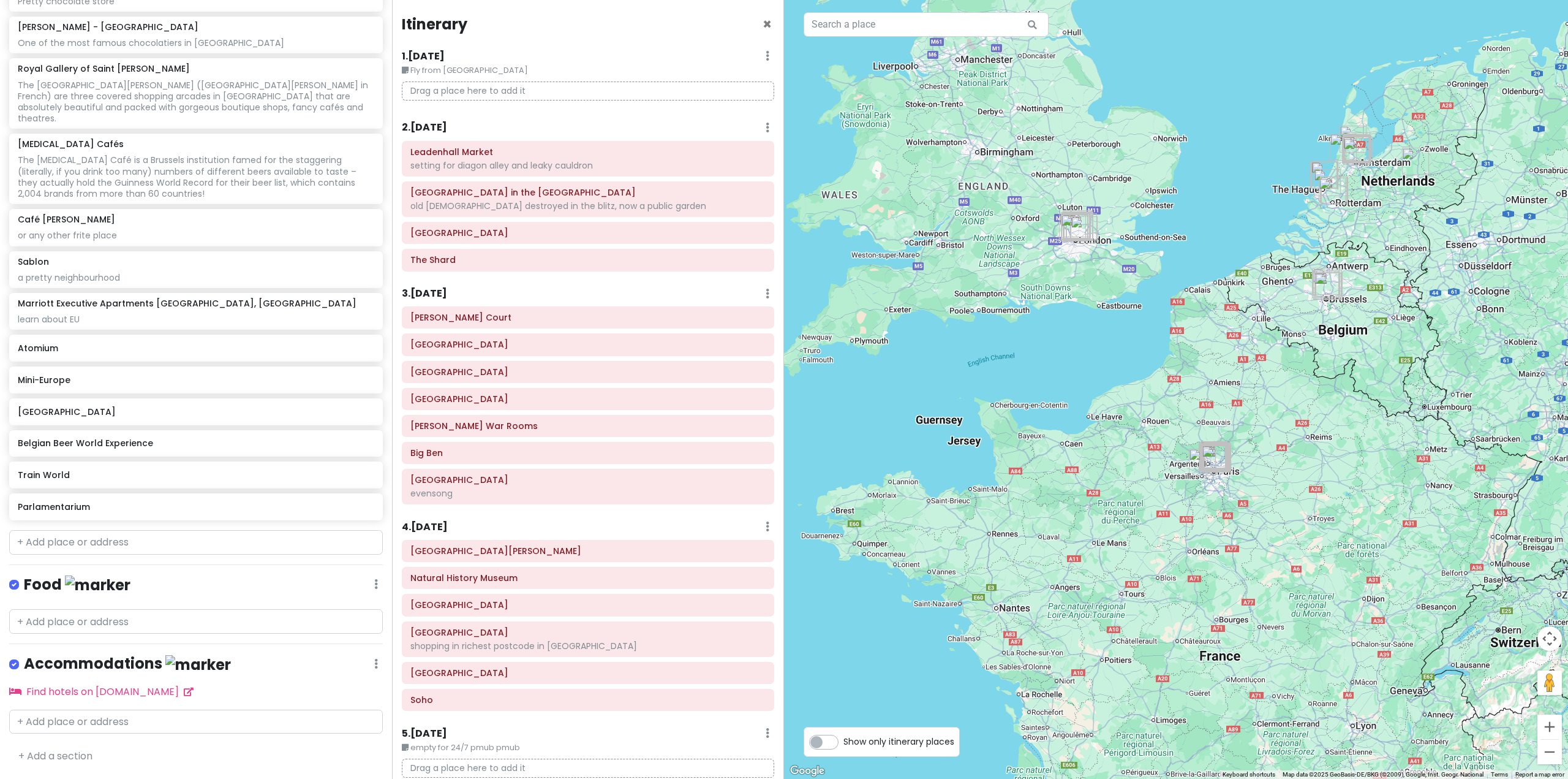
drag, startPoint x: 927, startPoint y: 415, endPoint x: 1462, endPoint y: 509, distance: 543.2
click at [1462, 509] on div at bounding box center [1177, 390] width 784 height 779
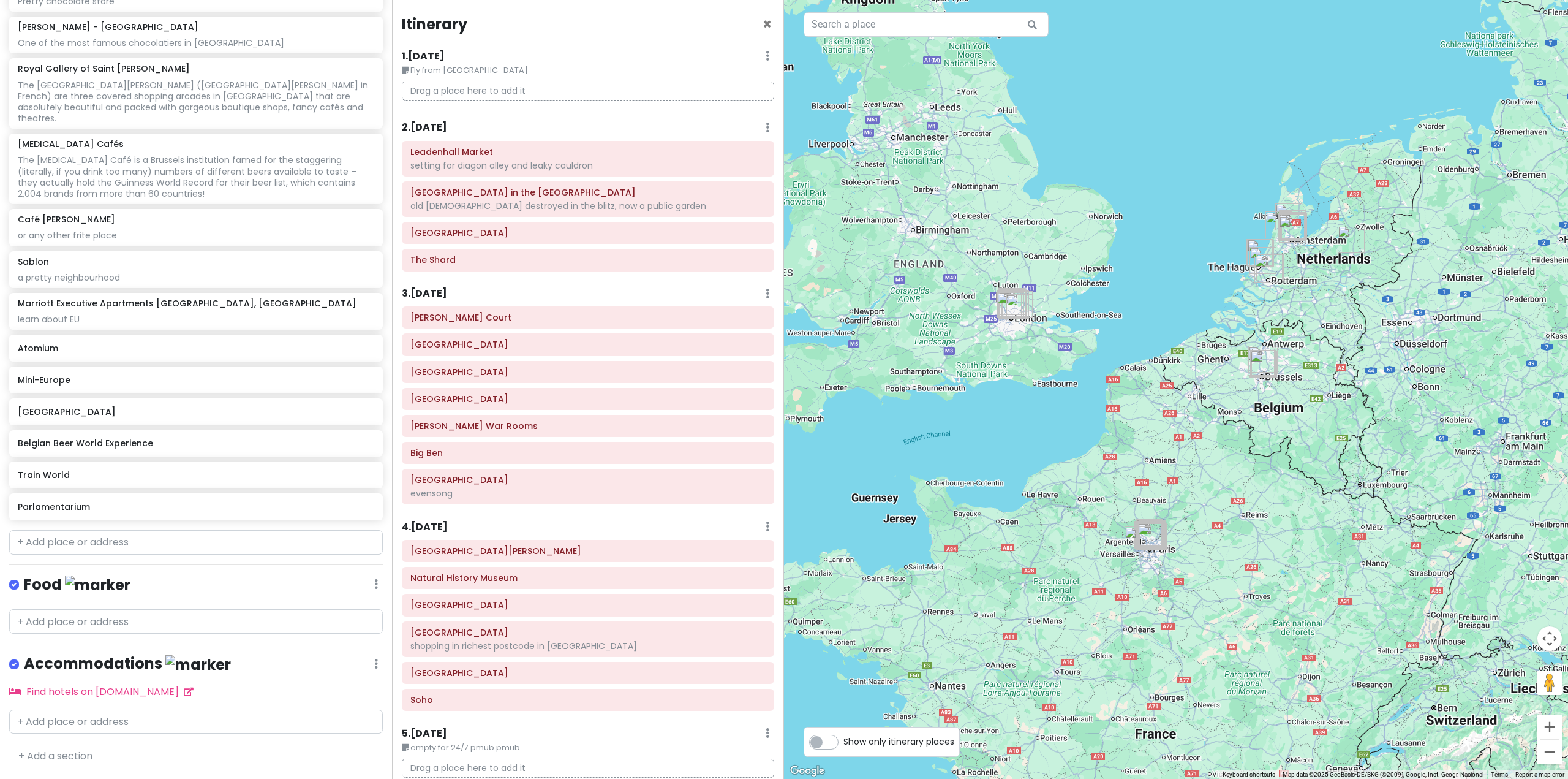
drag, startPoint x: 1273, startPoint y: 358, endPoint x: 1097, endPoint y: 392, distance: 179.3
click at [1098, 392] on div at bounding box center [1177, 390] width 784 height 779
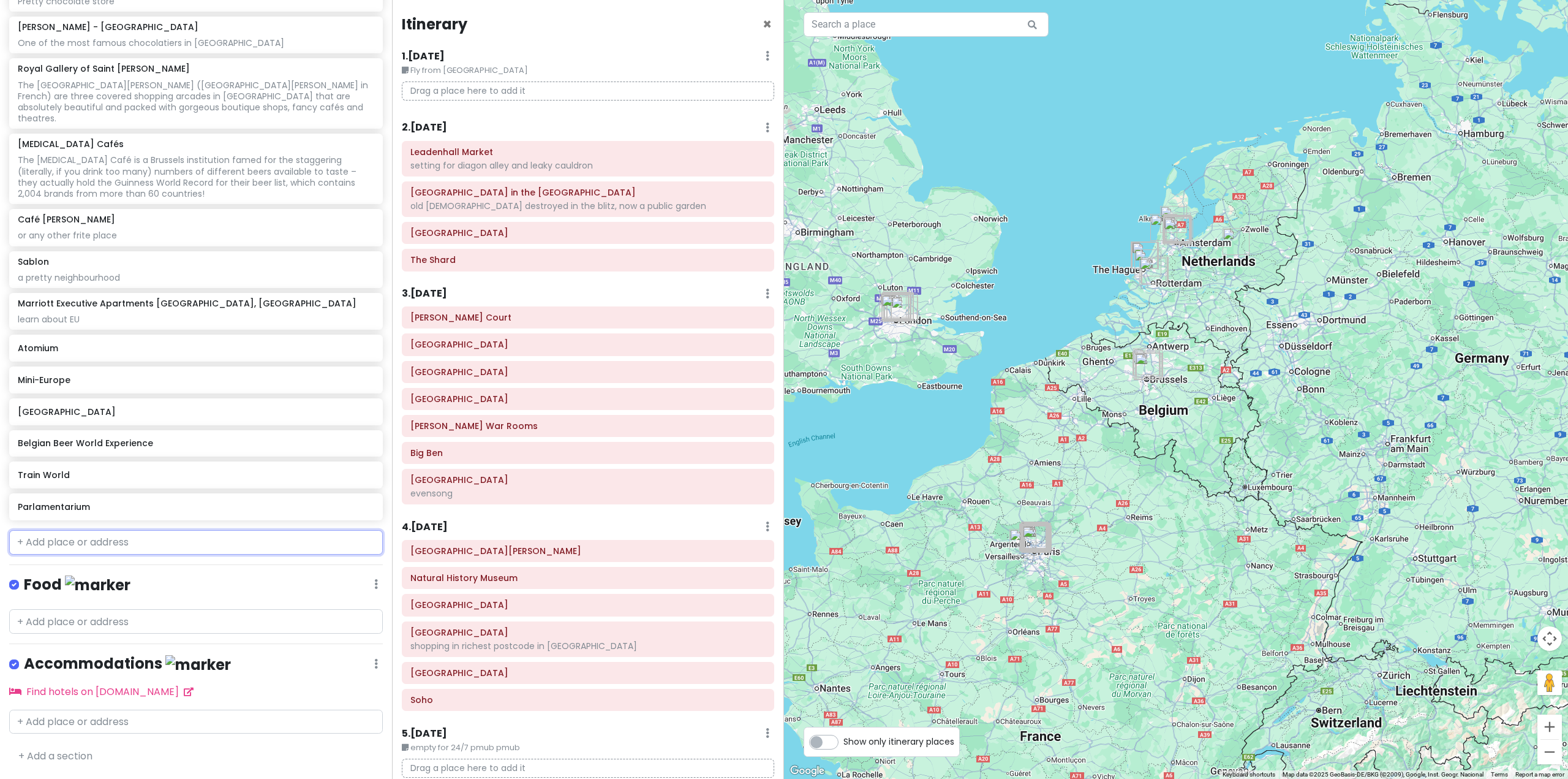
click at [222, 537] on input "text" at bounding box center [196, 542] width 374 height 25
paste input "Manneken Pis"
type input "Manneken Pis"
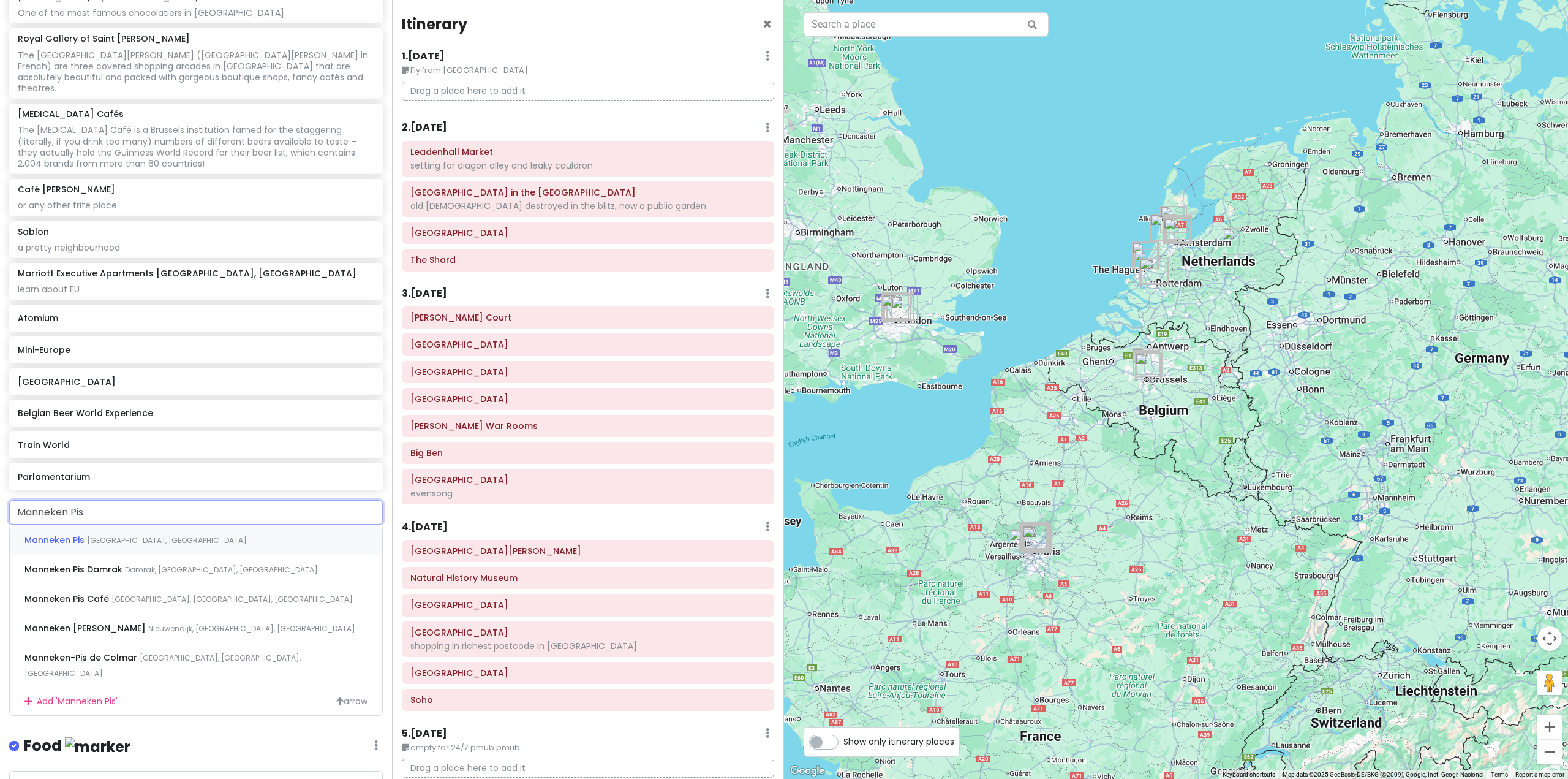
click at [181, 554] on div "Manneken Pis [GEOGRAPHIC_DATA], [GEOGRAPHIC_DATA]" at bounding box center [196, 540] width 372 height 29
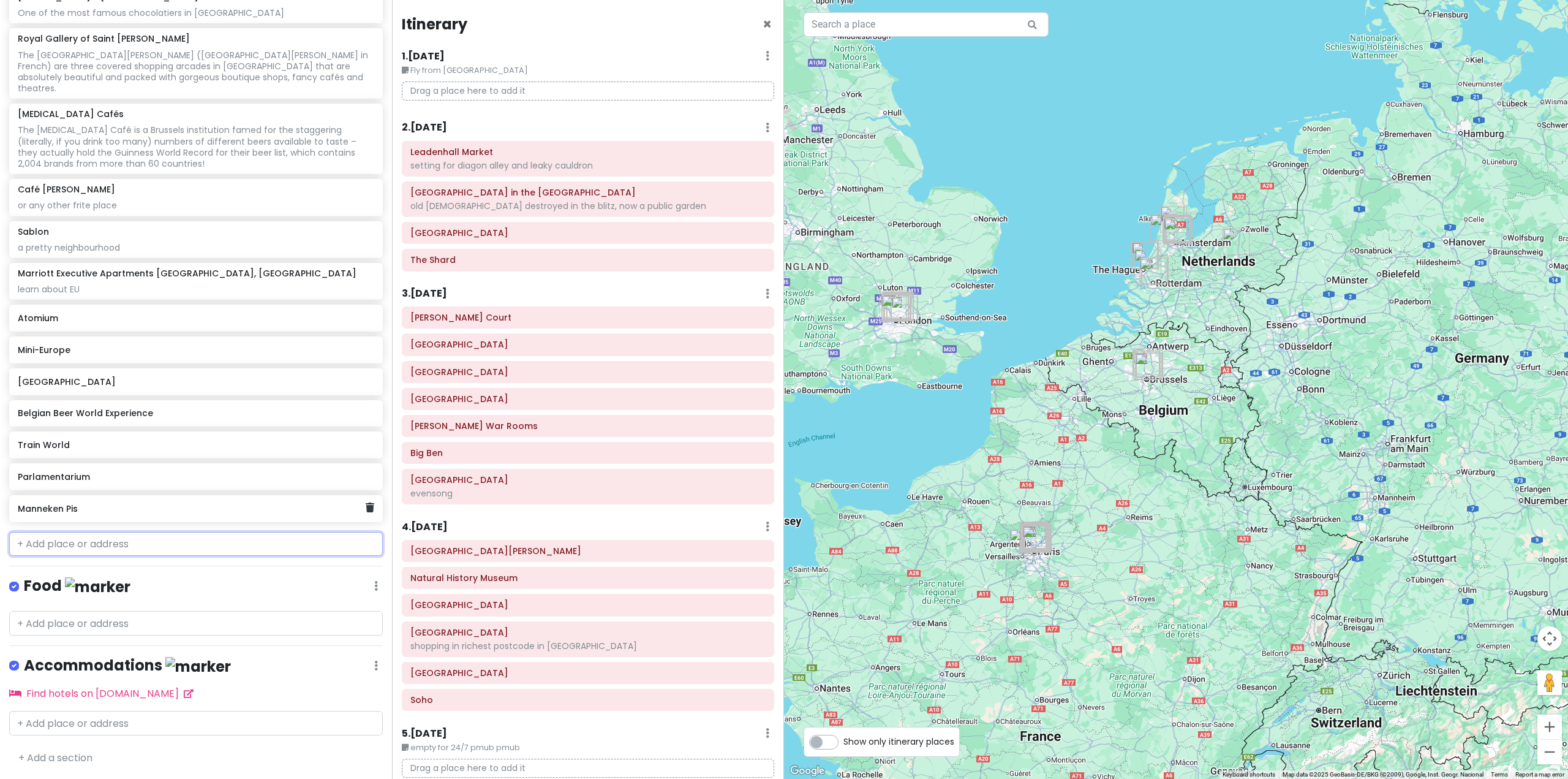
scroll to position [4482, 0]
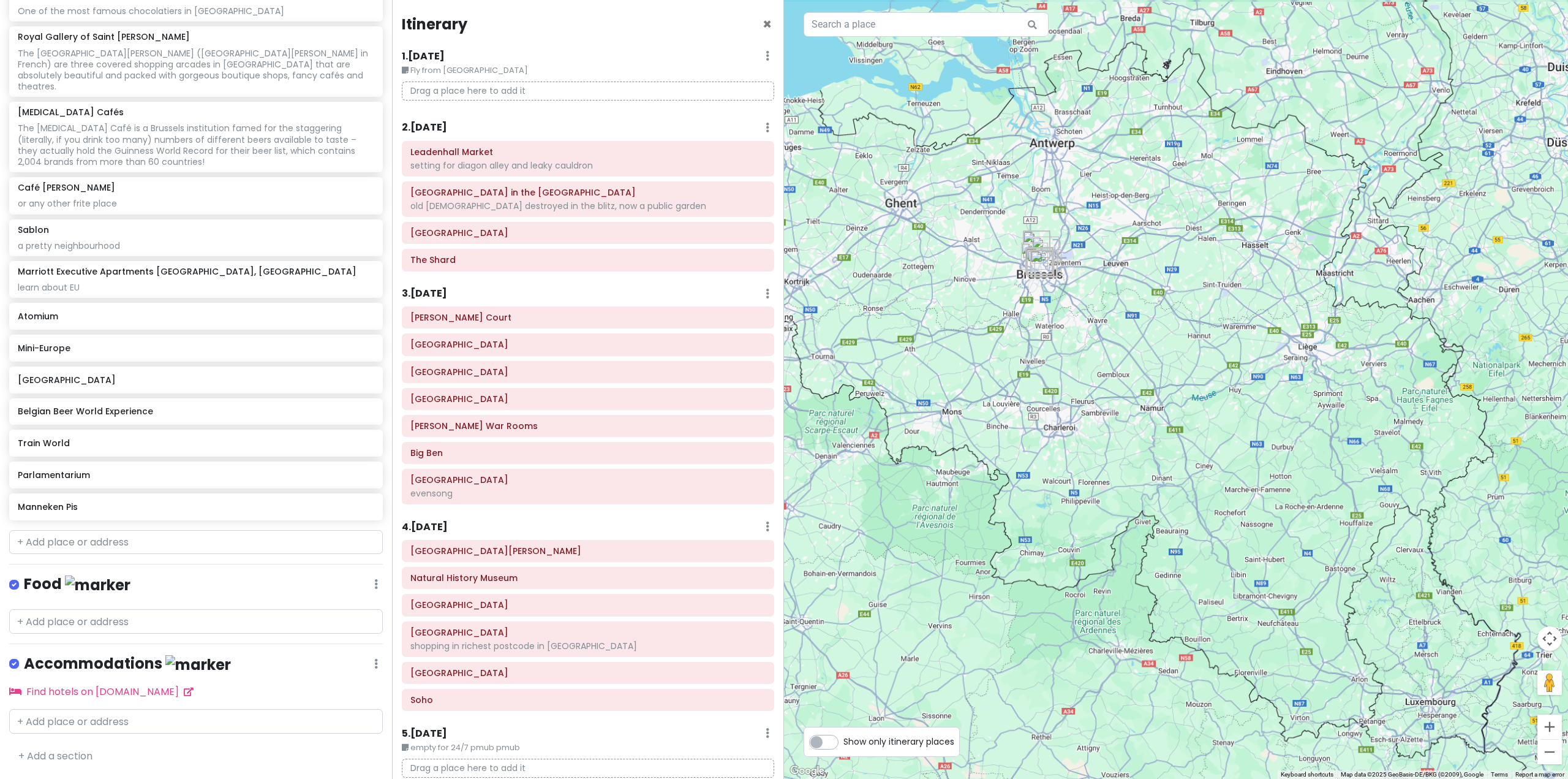
drag, startPoint x: 1060, startPoint y: 319, endPoint x: 1070, endPoint y: 466, distance: 147.3
click at [1081, 476] on div at bounding box center [1177, 390] width 784 height 779
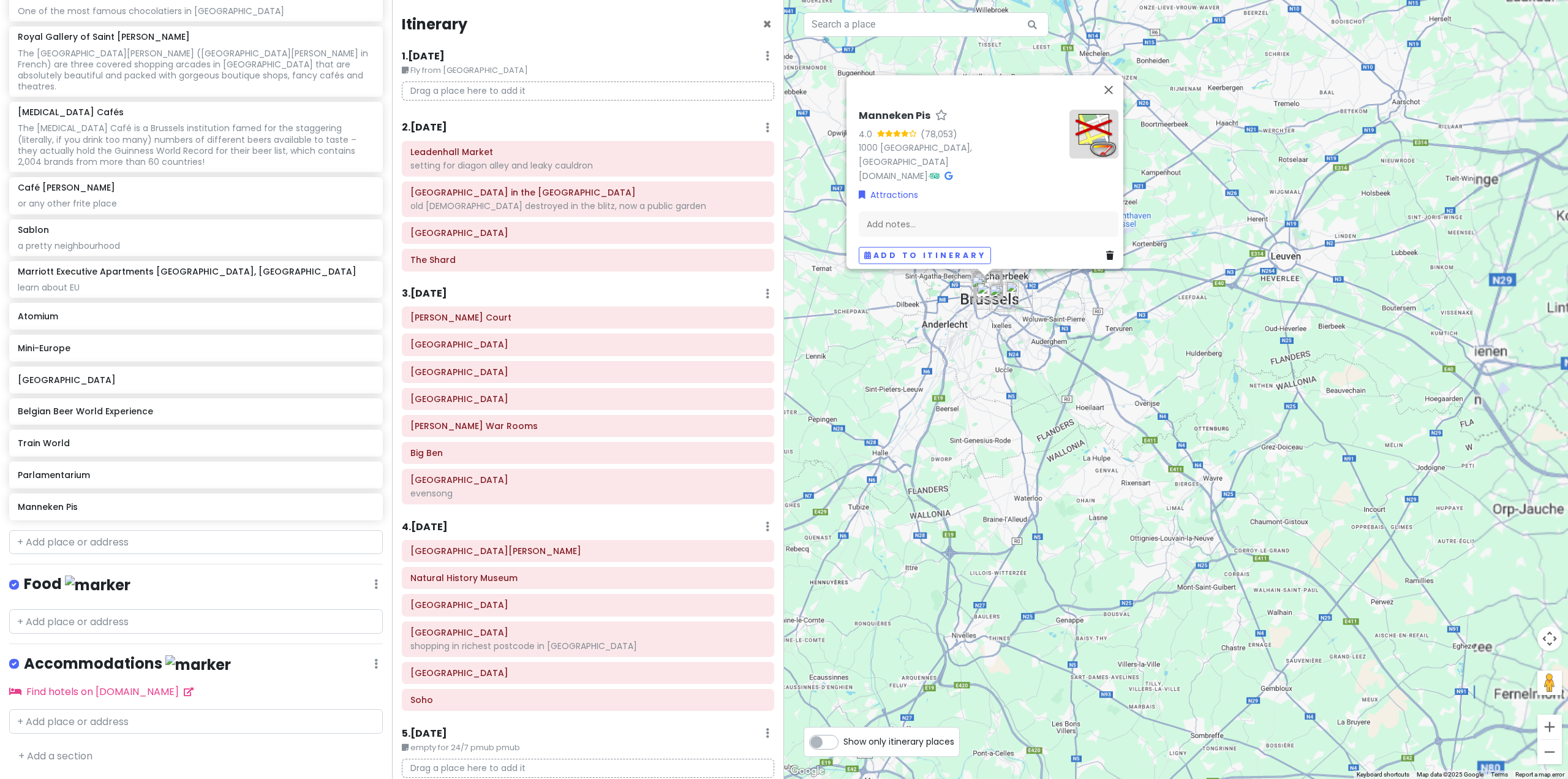
drag, startPoint x: 984, startPoint y: 390, endPoint x: 970, endPoint y: 432, distance: 44.3
click at [976, 437] on div "Manneken Pis 4.0 (78,053) 1000 [GEOGRAPHIC_DATA], [GEOGRAPHIC_DATA] [DOMAIN_NAM…" at bounding box center [1177, 390] width 784 height 779
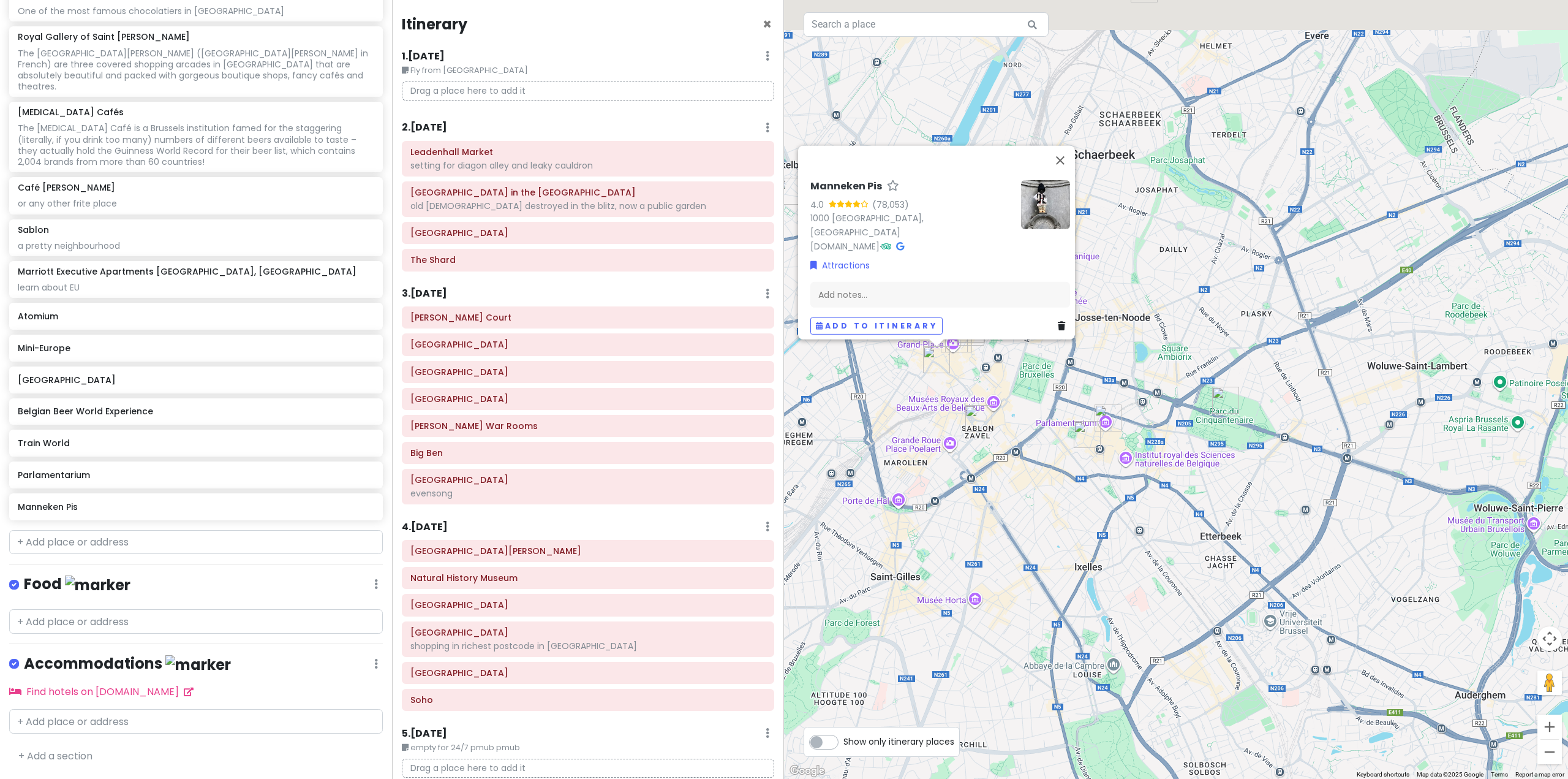
drag, startPoint x: 981, startPoint y: 273, endPoint x: 972, endPoint y: 458, distance: 185.2
click at [974, 457] on div "Manneken Pis 4.0 (78,053) 1000 [GEOGRAPHIC_DATA], [GEOGRAPHIC_DATA] [DOMAIN_NAM…" at bounding box center [1177, 390] width 784 height 779
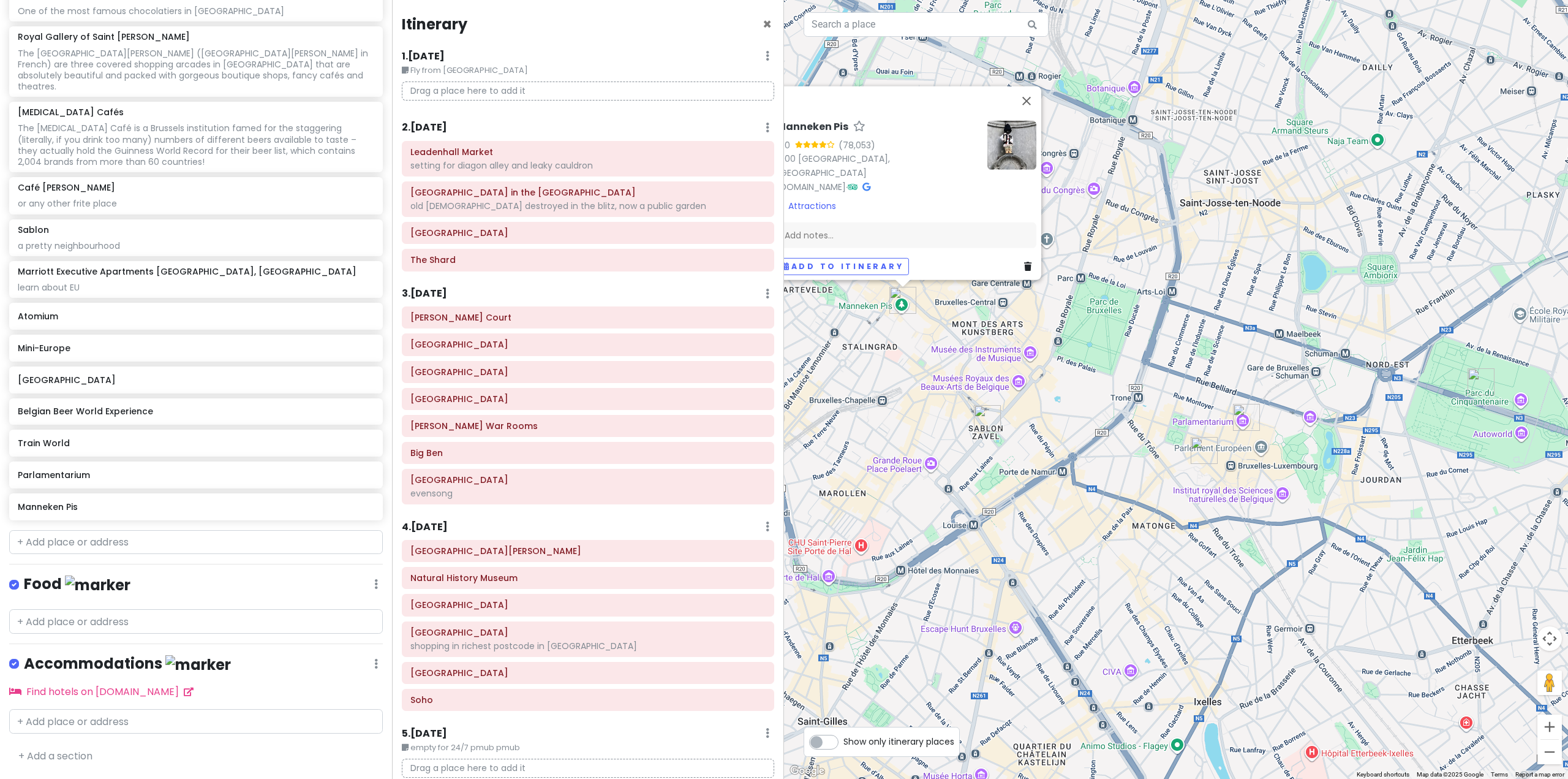
click at [1076, 353] on div "Manneken Pis 4.0 (78,053) 1000 [GEOGRAPHIC_DATA], [GEOGRAPHIC_DATA] [DOMAIN_NAM…" at bounding box center [1177, 390] width 784 height 779
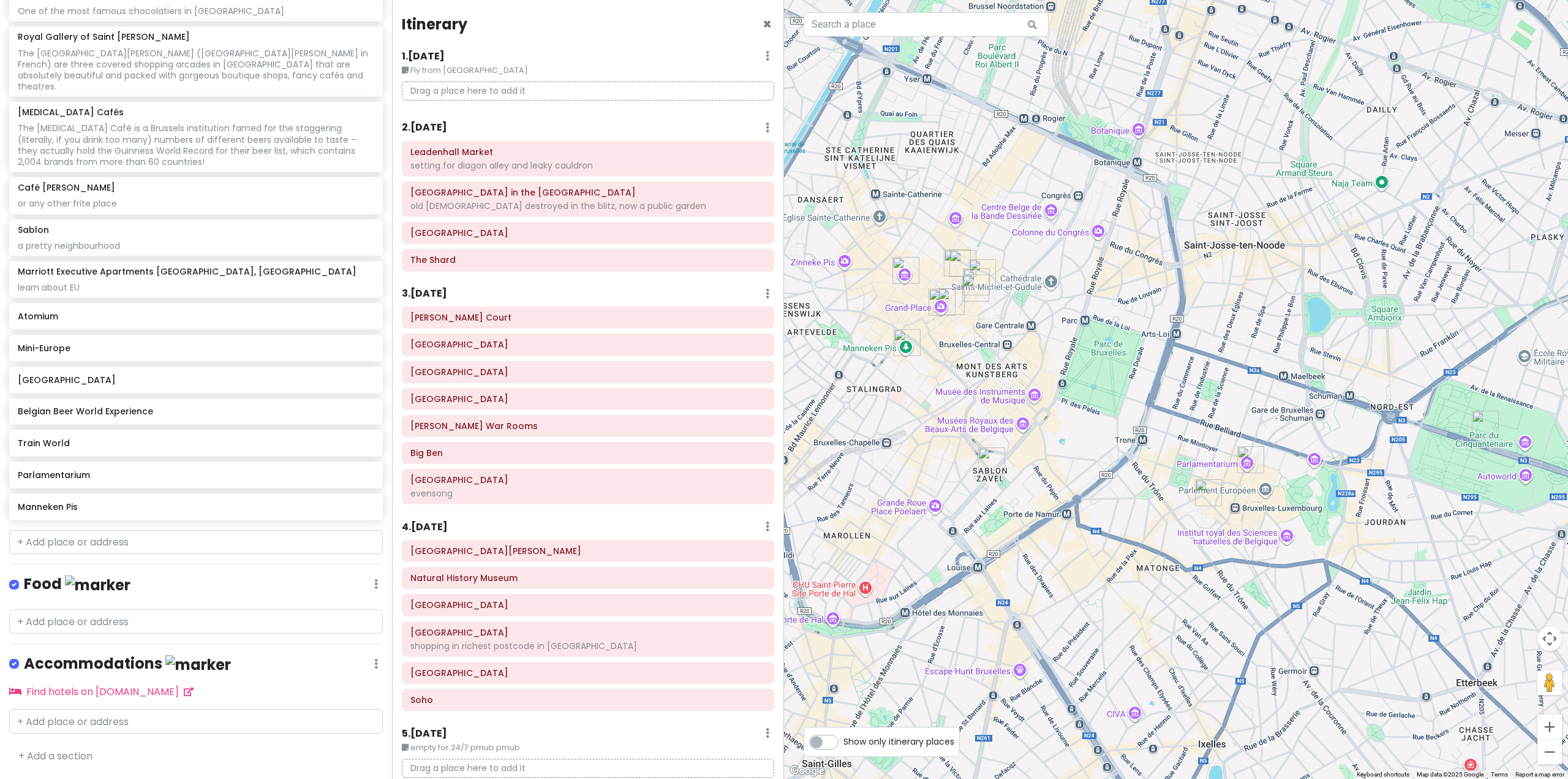
drag, startPoint x: 1001, startPoint y: 335, endPoint x: 1008, endPoint y: 397, distance: 62.4
click at [1008, 397] on div at bounding box center [1177, 390] width 784 height 779
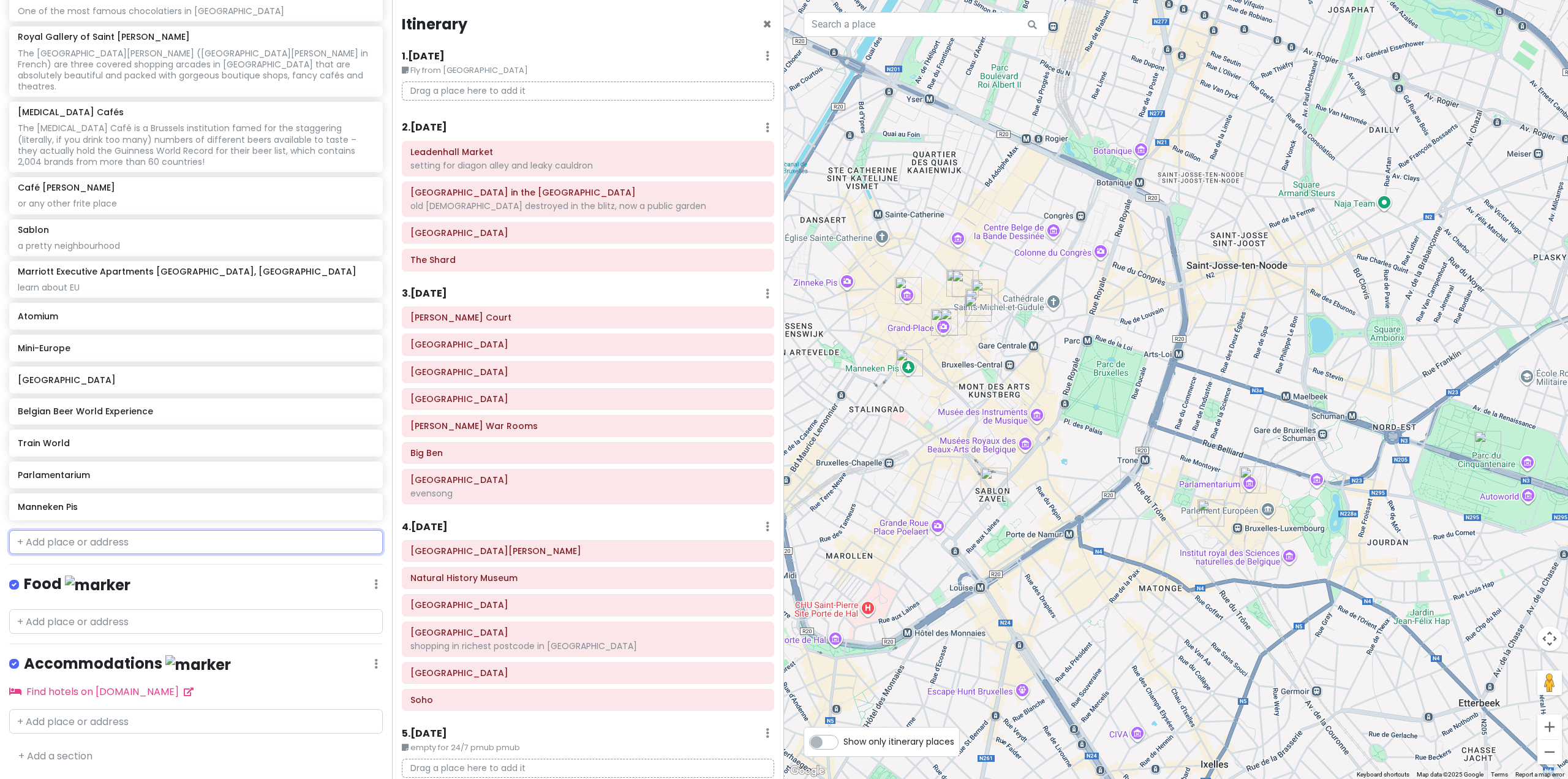
click at [104, 554] on input "text" at bounding box center [196, 542] width 374 height 25
paste input "[GEOGRAPHIC_DATA]"
type input "[GEOGRAPHIC_DATA]"
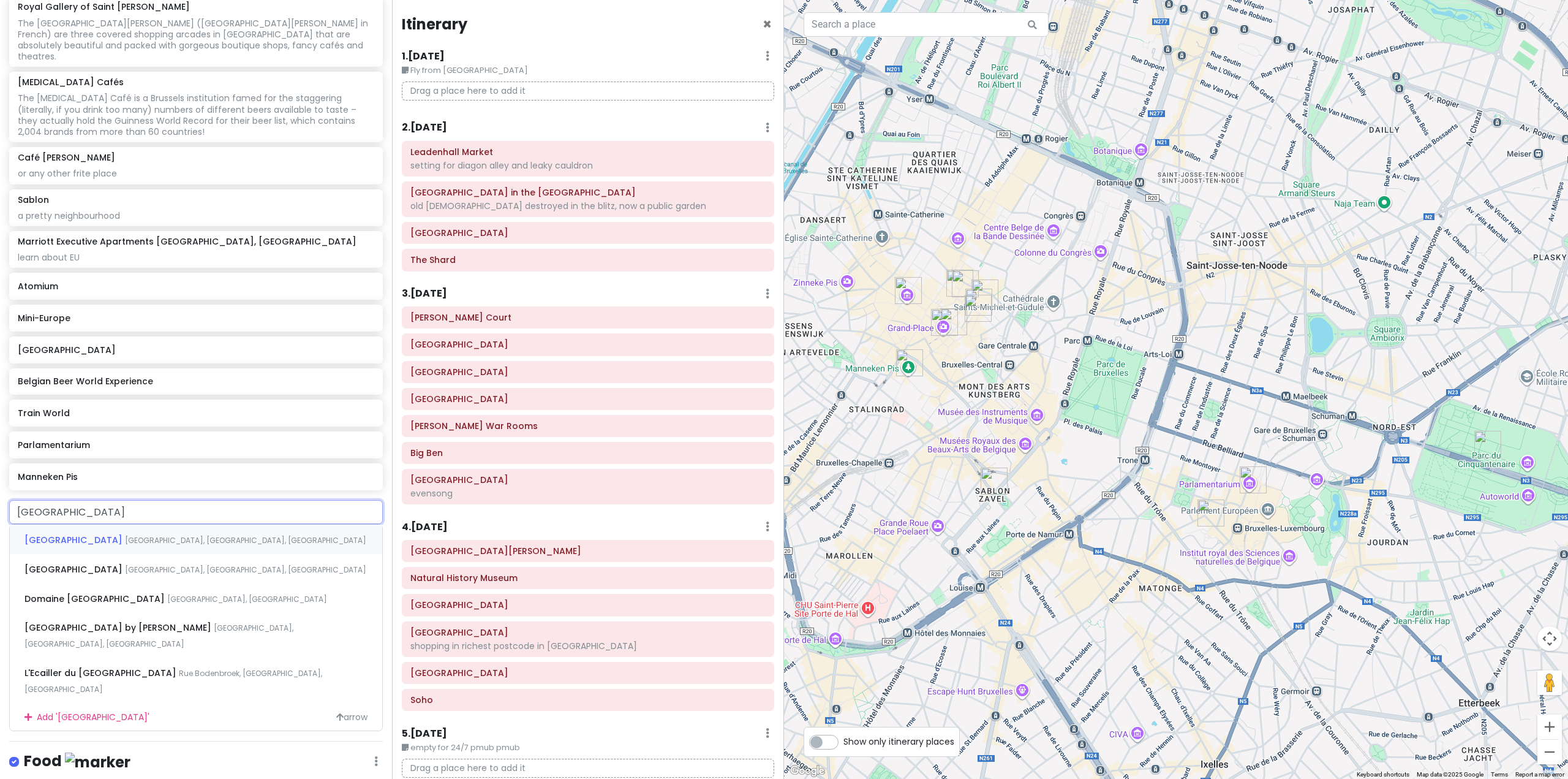
click at [165, 554] on div "[GEOGRAPHIC_DATA], [GEOGRAPHIC_DATA], [GEOGRAPHIC_DATA]" at bounding box center [196, 539] width 372 height 29
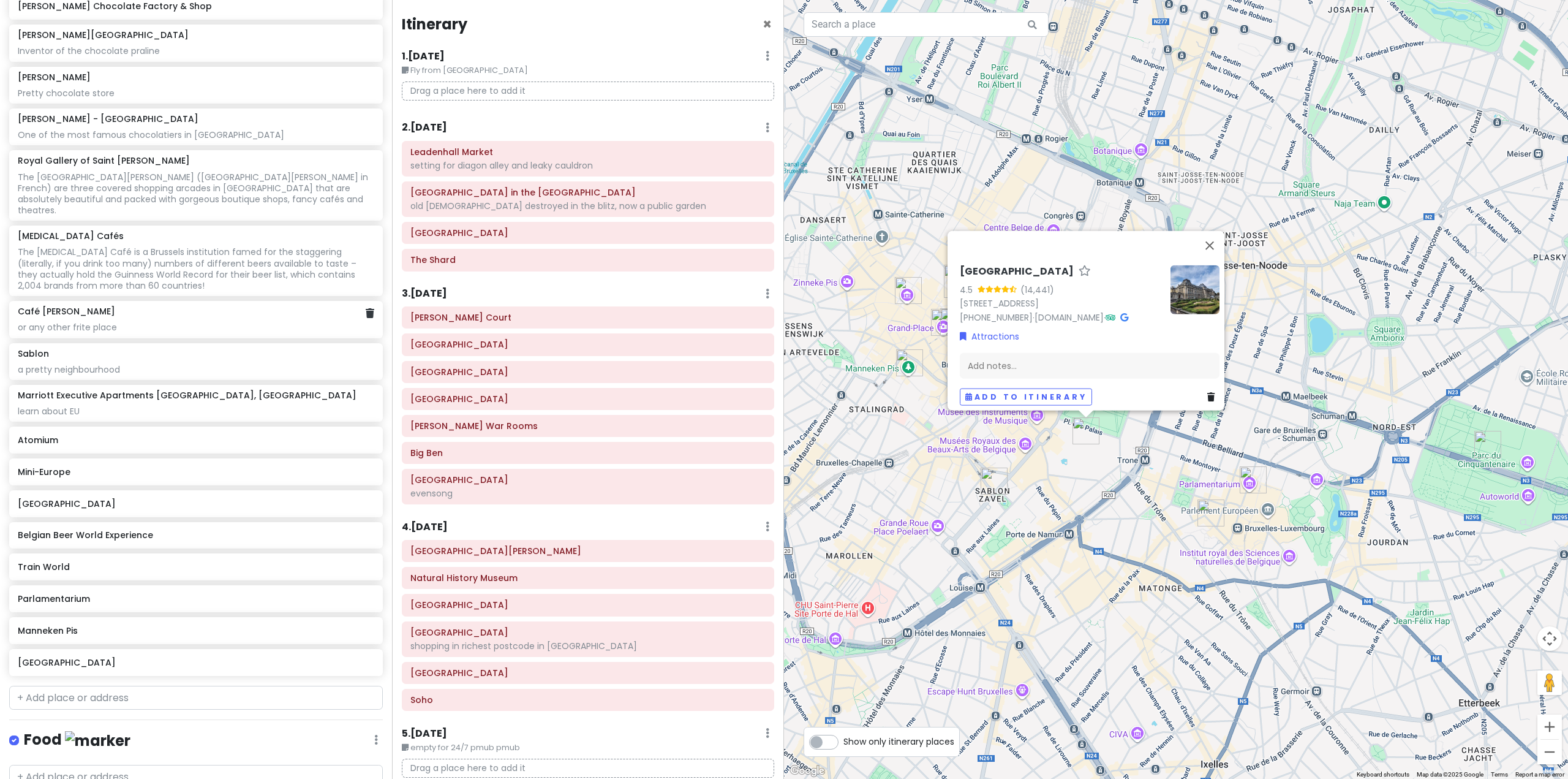
scroll to position [4329, 0]
click at [366, 400] on icon at bounding box center [369, 395] width 8 height 10
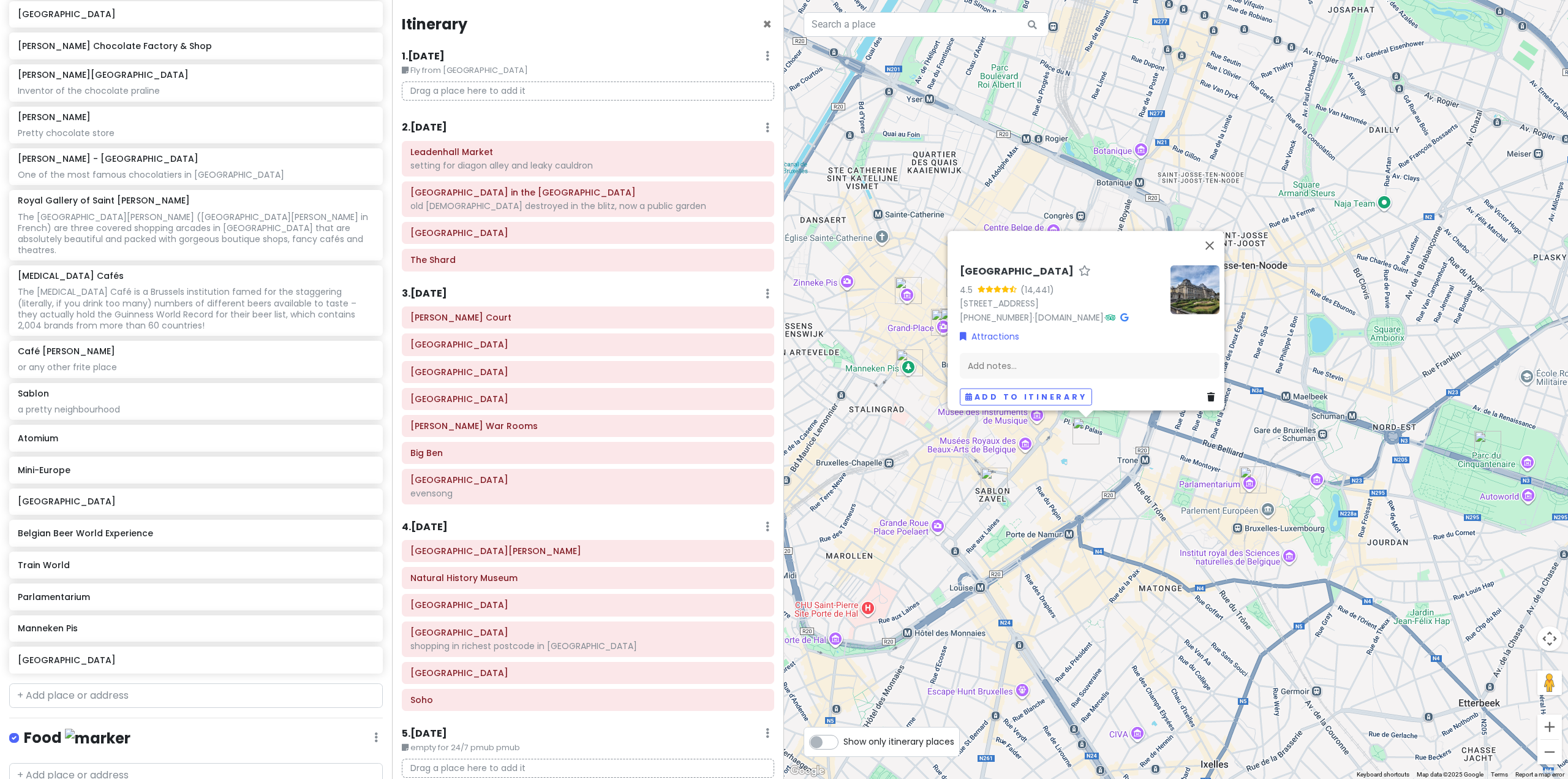
click at [1151, 535] on div "[GEOGRAPHIC_DATA] 4.5 ([GEOGRAPHIC_DATA][STREET_ADDRESS] [PHONE_NUMBER] · [DOMA…" at bounding box center [1177, 390] width 784 height 779
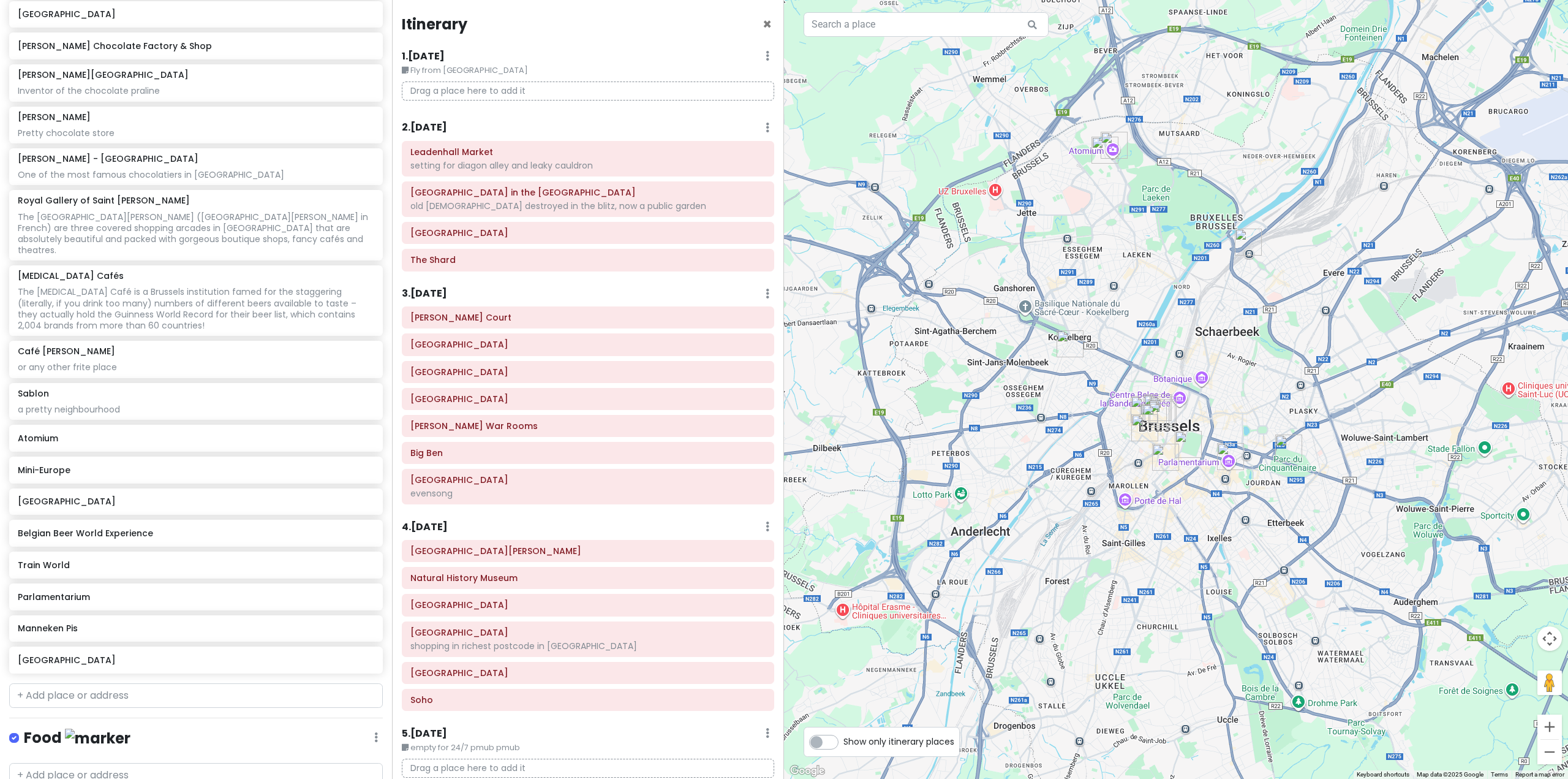
drag, startPoint x: 1118, startPoint y: 516, endPoint x: 1192, endPoint y: 474, distance: 85.1
click at [1192, 474] on div at bounding box center [1177, 390] width 784 height 779
click at [1252, 239] on img "Train World" at bounding box center [1248, 242] width 27 height 27
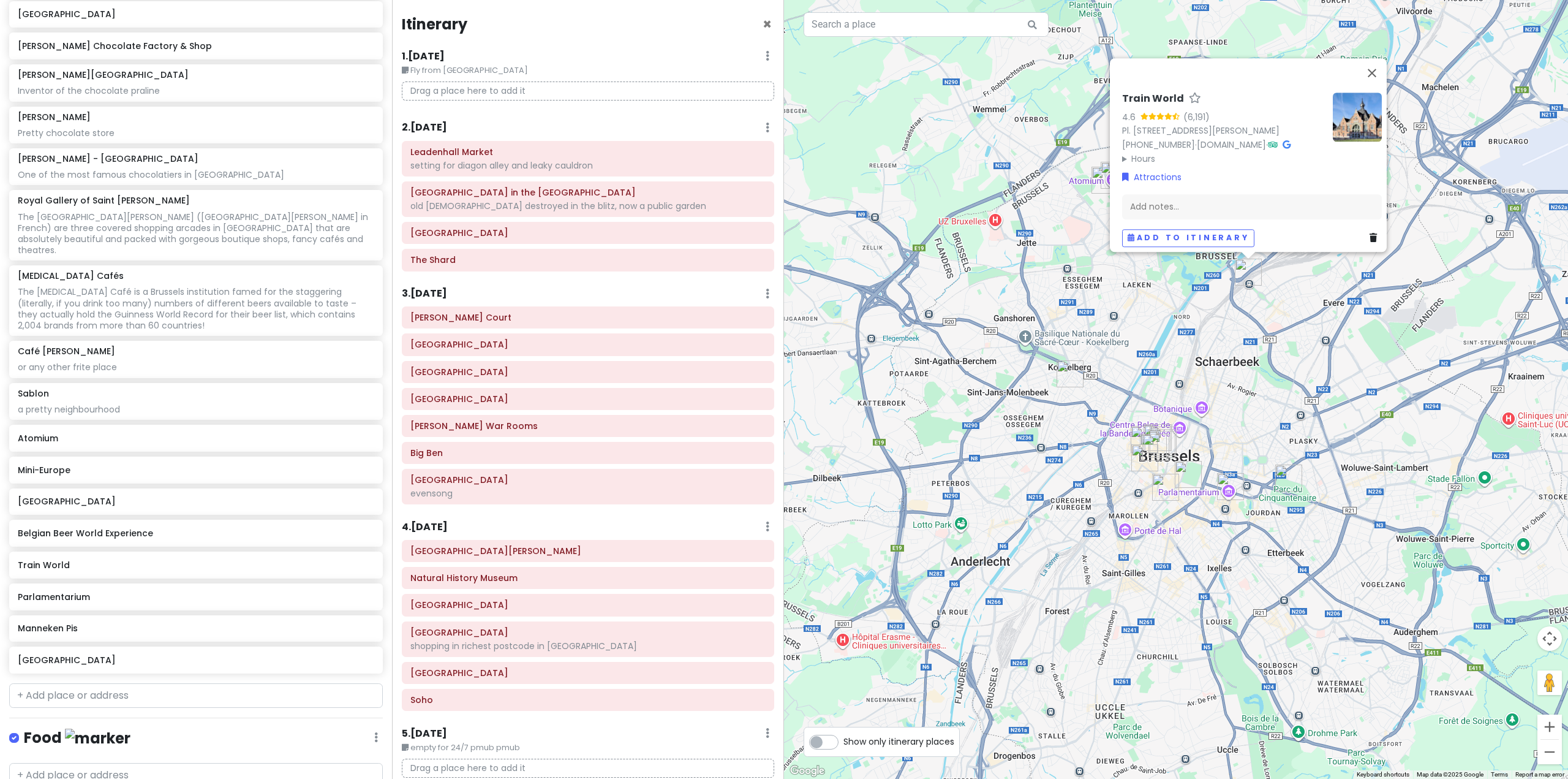
click at [1181, 342] on div "Train World 4.6 (6,191) Pl. [STREET_ADDRESS][PERSON_NAME] [PHONE_NUMBER] · [DOM…" at bounding box center [1177, 390] width 784 height 779
